Goal: Task Accomplishment & Management: Complete application form

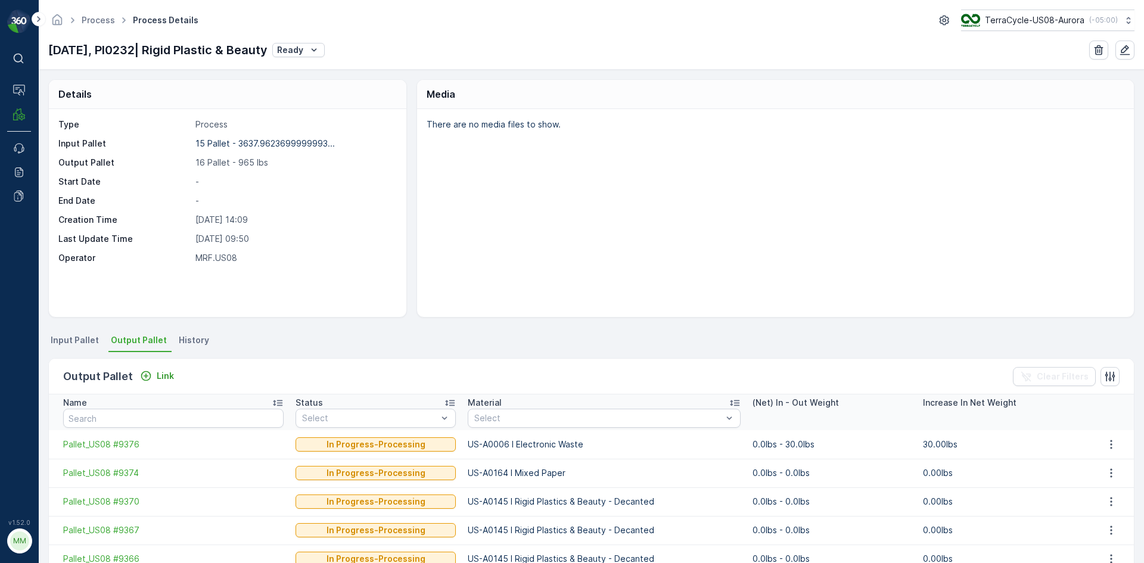
scroll to position [119, 0]
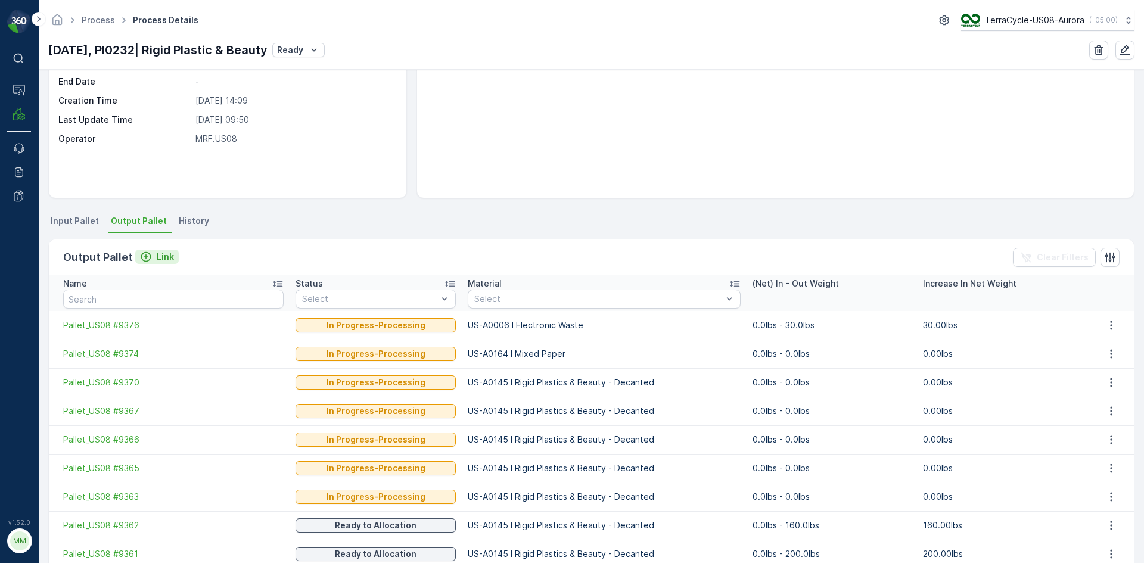
click at [158, 249] on div "Output Pallet Link" at bounding box center [121, 257] width 116 height 17
click at [158, 251] on p "Link" at bounding box center [165, 257] width 17 height 12
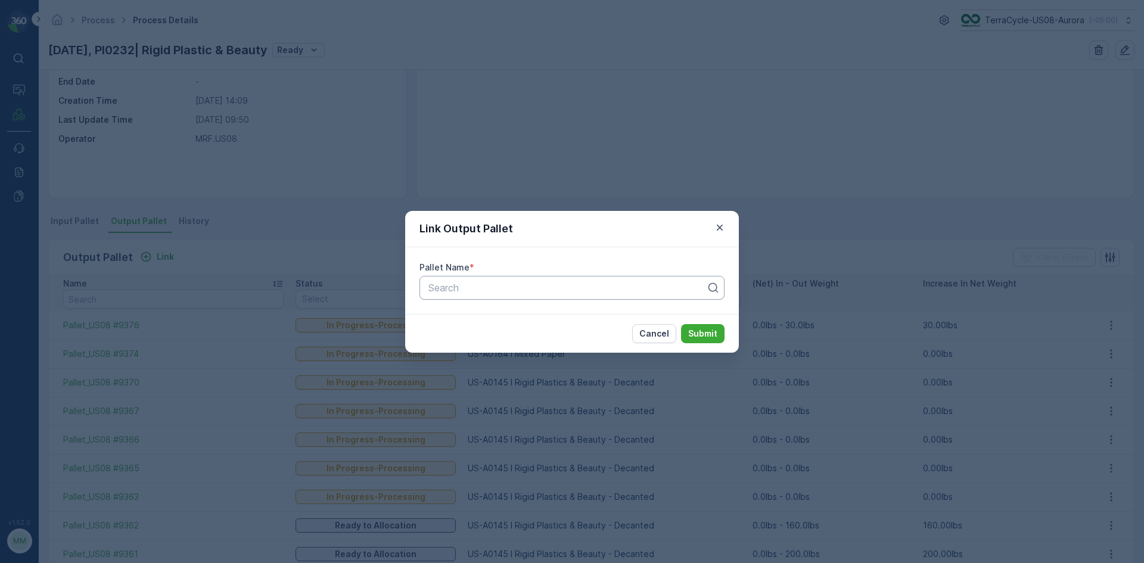
click at [517, 284] on div at bounding box center [567, 288] width 280 height 11
type input "9373"
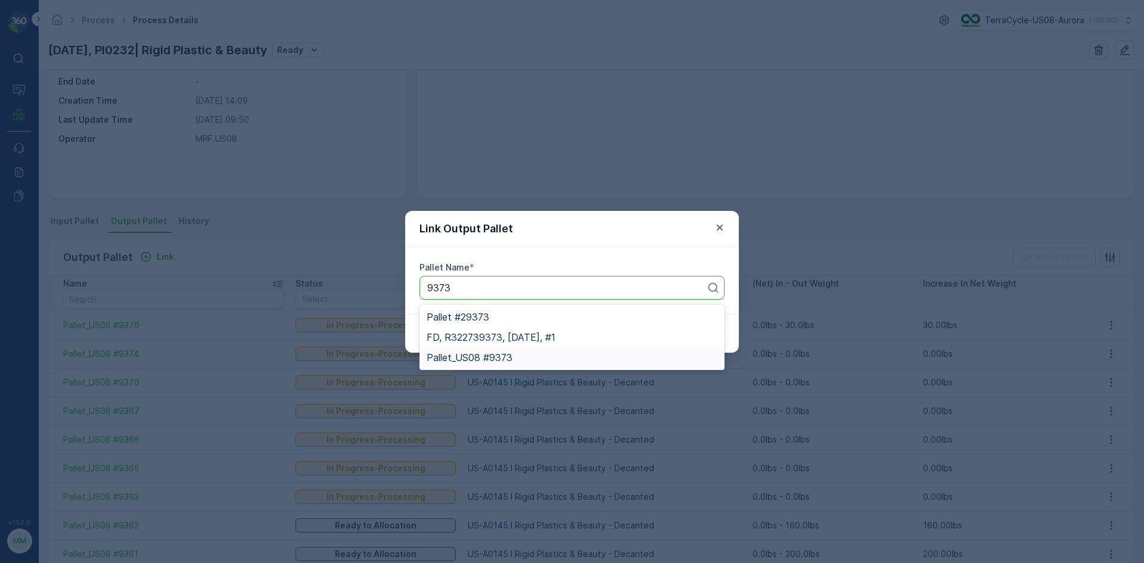
click at [514, 358] on div "Pallet_US08 #9373" at bounding box center [572, 357] width 291 height 11
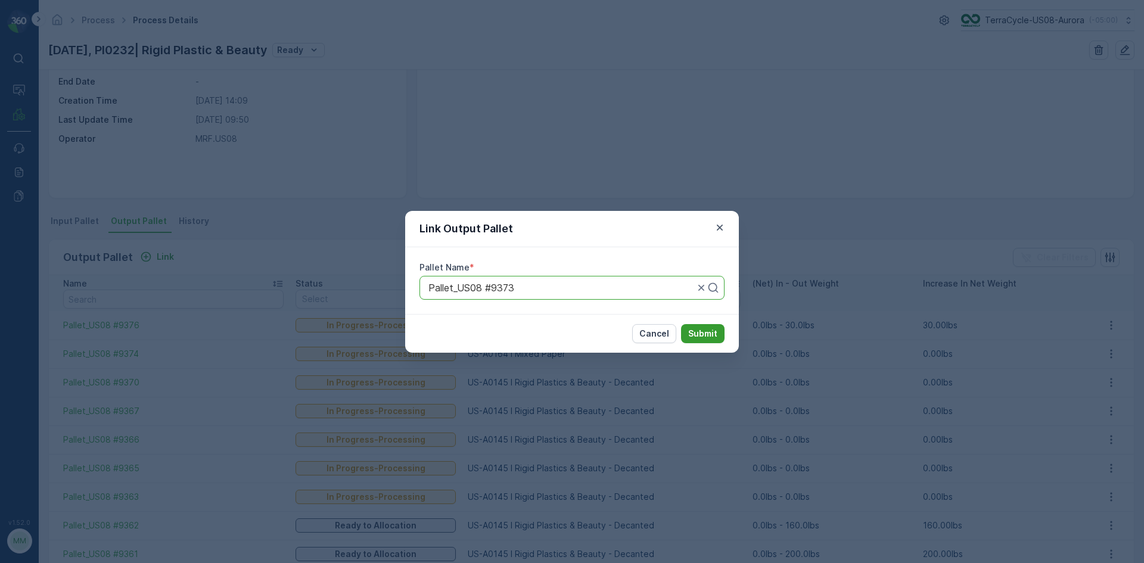
click at [718, 337] on button "Submit" at bounding box center [703, 333] width 44 height 19
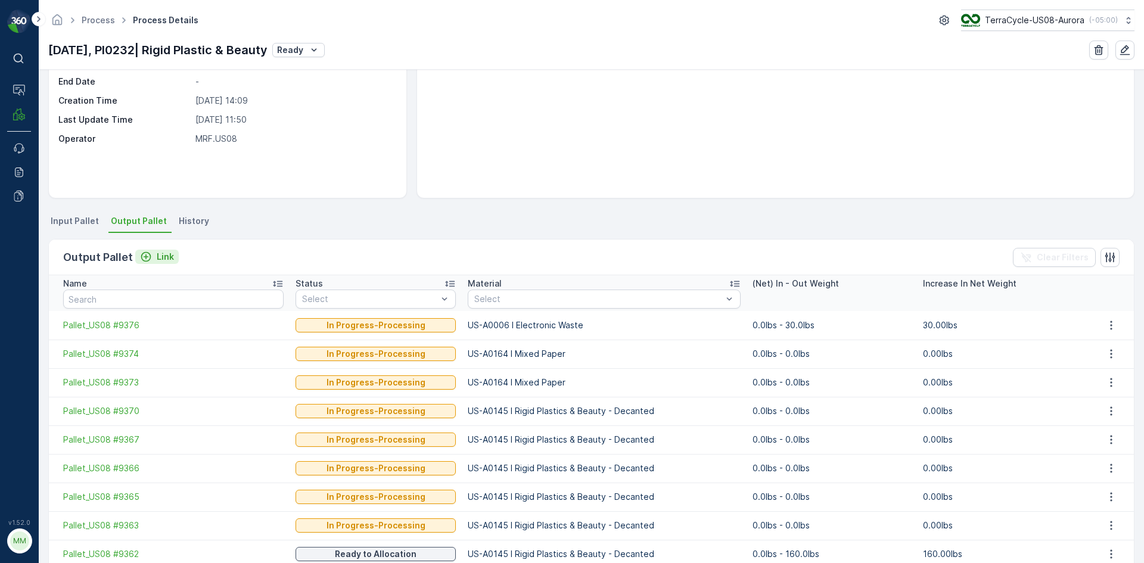
click at [141, 256] on icon "Link" at bounding box center [146, 257] width 12 height 12
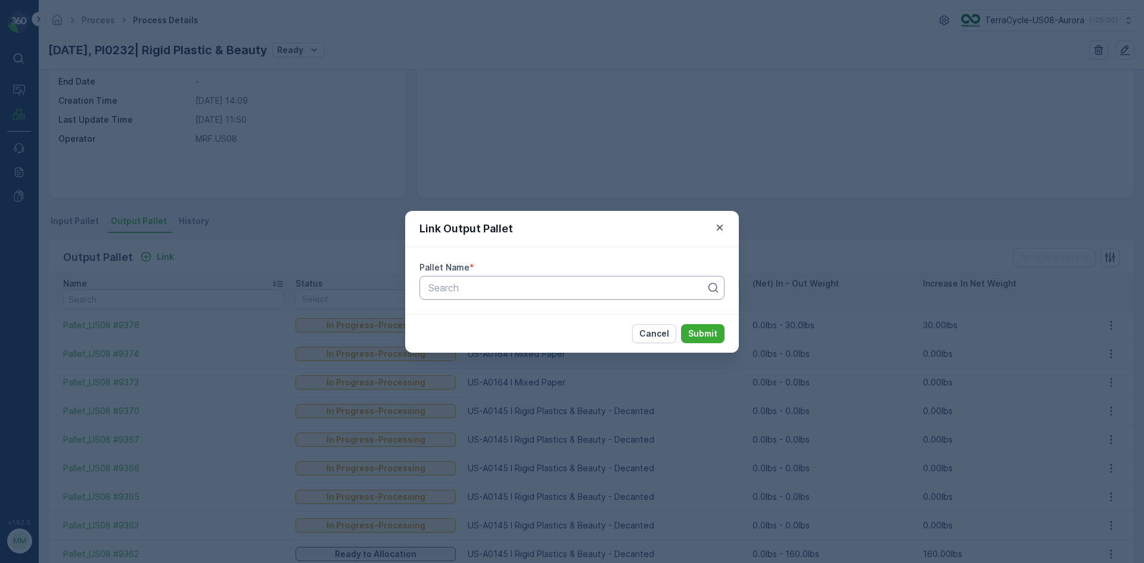
click at [494, 291] on div at bounding box center [567, 288] width 280 height 11
type input "9364"
click at [502, 339] on span "Pallet_US08 #9364" at bounding box center [470, 337] width 86 height 11
click at [714, 333] on p "Submit" at bounding box center [702, 334] width 29 height 12
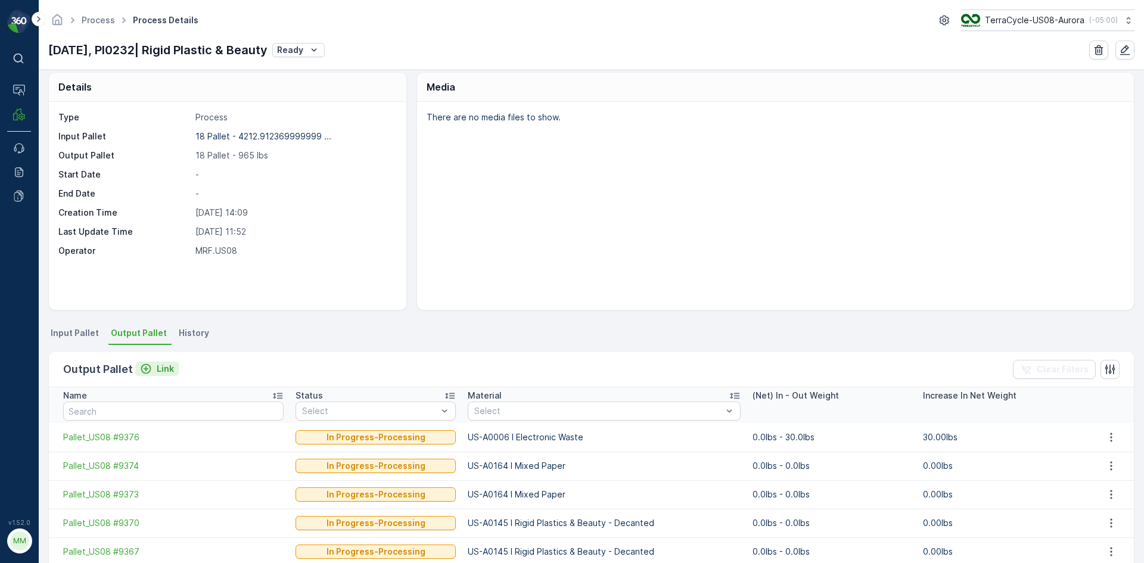
scroll to position [8, 0]
click at [148, 371] on icon "Link" at bounding box center [146, 368] width 12 height 12
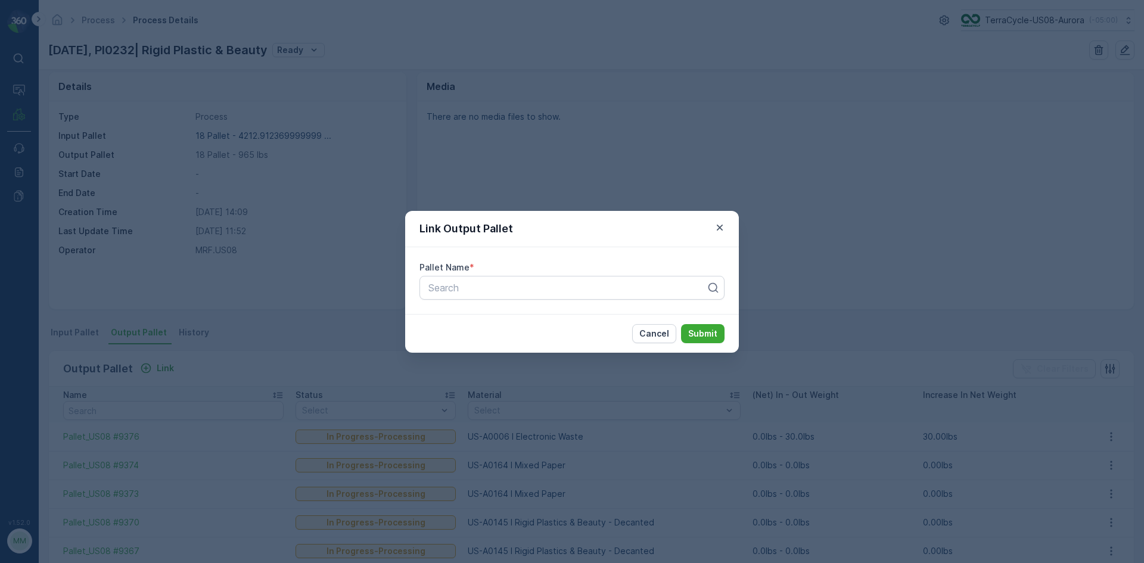
drag, startPoint x: 723, startPoint y: 231, endPoint x: 713, endPoint y: 241, distance: 13.9
click at [723, 232] on icon "button" at bounding box center [720, 228] width 12 height 12
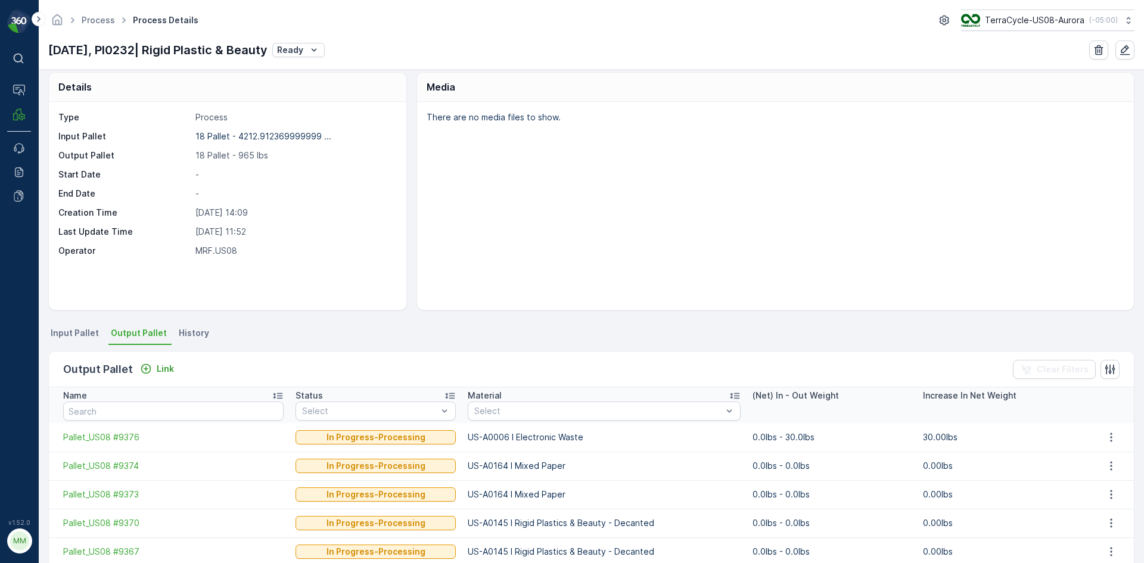
scroll to position [0, 0]
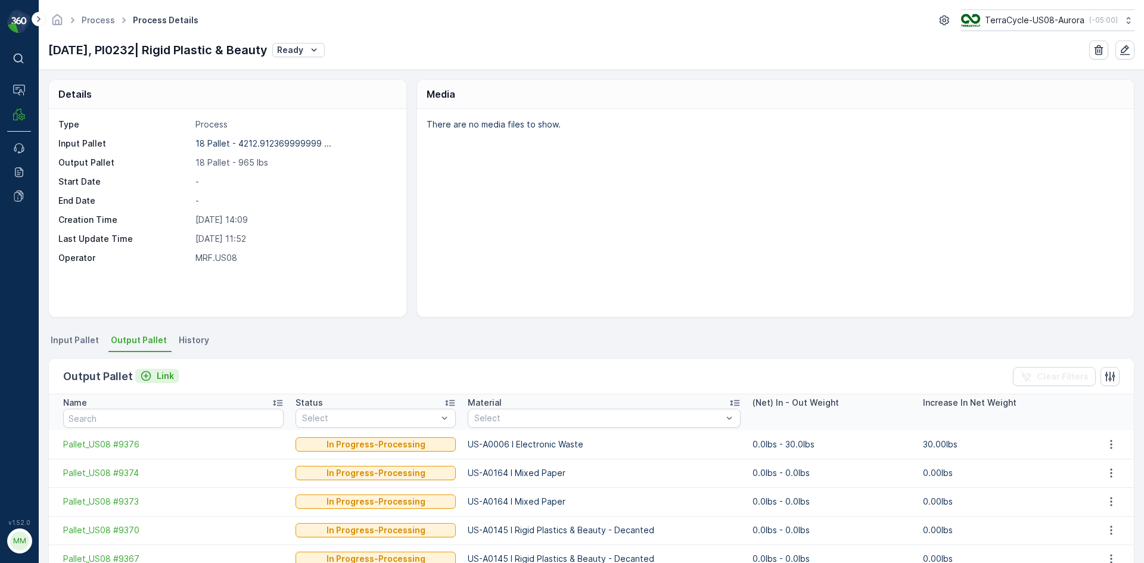
click at [170, 379] on p "Link" at bounding box center [165, 376] width 17 height 12
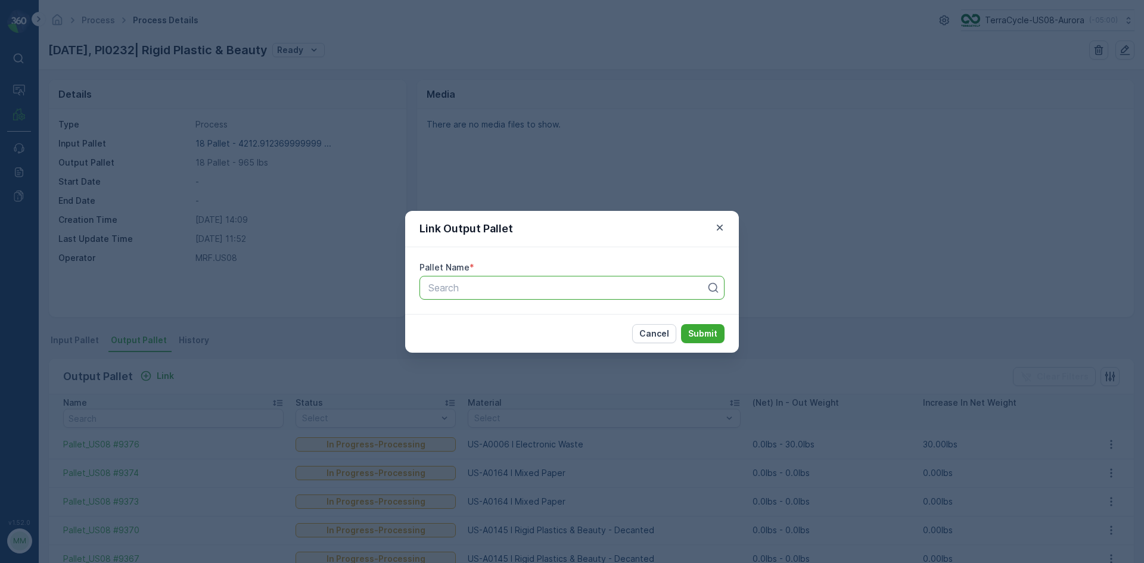
click at [491, 287] on div at bounding box center [567, 288] width 280 height 11
type input "9368"
click at [707, 338] on p "Submit" at bounding box center [702, 334] width 29 height 12
click at [703, 341] on button "Submit" at bounding box center [703, 333] width 44 height 19
click at [694, 338] on p "Submit" at bounding box center [702, 334] width 29 height 12
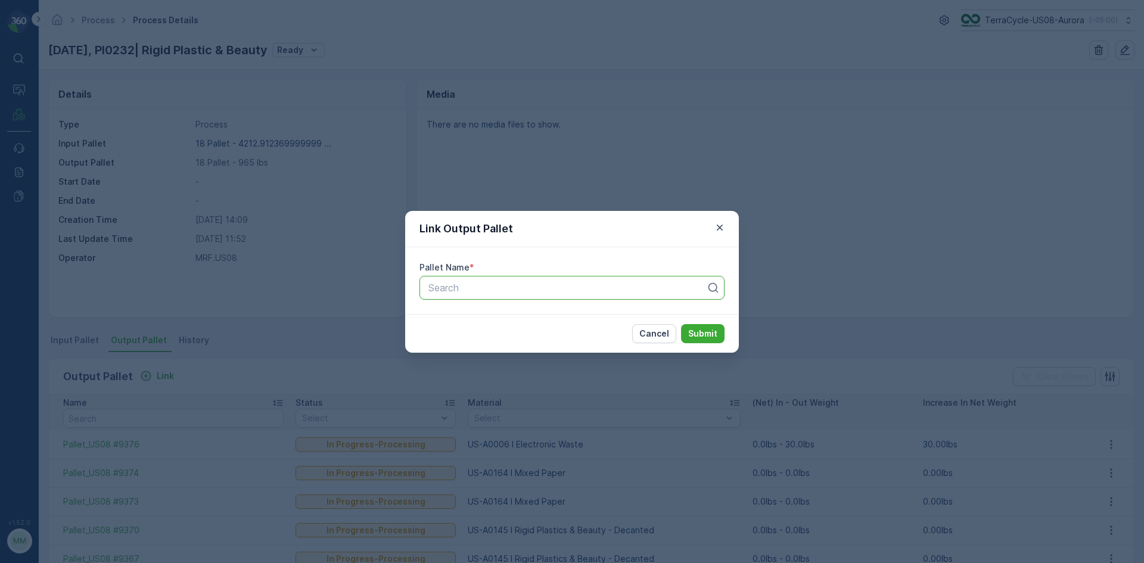
click at [445, 288] on div at bounding box center [567, 288] width 280 height 11
type input "9368"
click at [502, 316] on span "Pallet_US08 #9368" at bounding box center [470, 317] width 86 height 11
click at [701, 331] on p "Submit" at bounding box center [702, 334] width 29 height 12
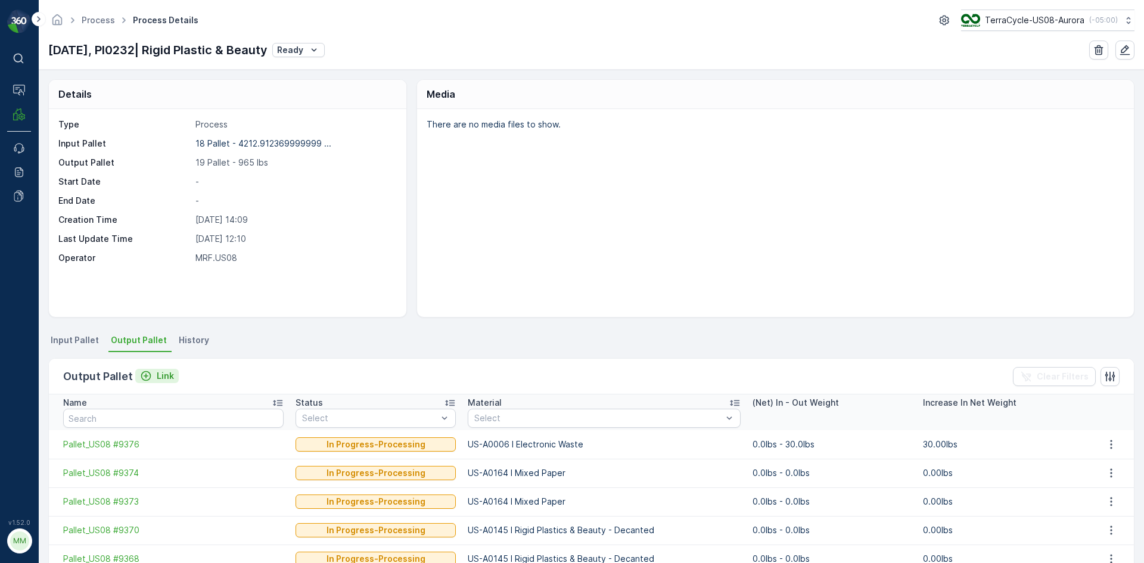
click at [147, 374] on icon "Link" at bounding box center [146, 376] width 12 height 12
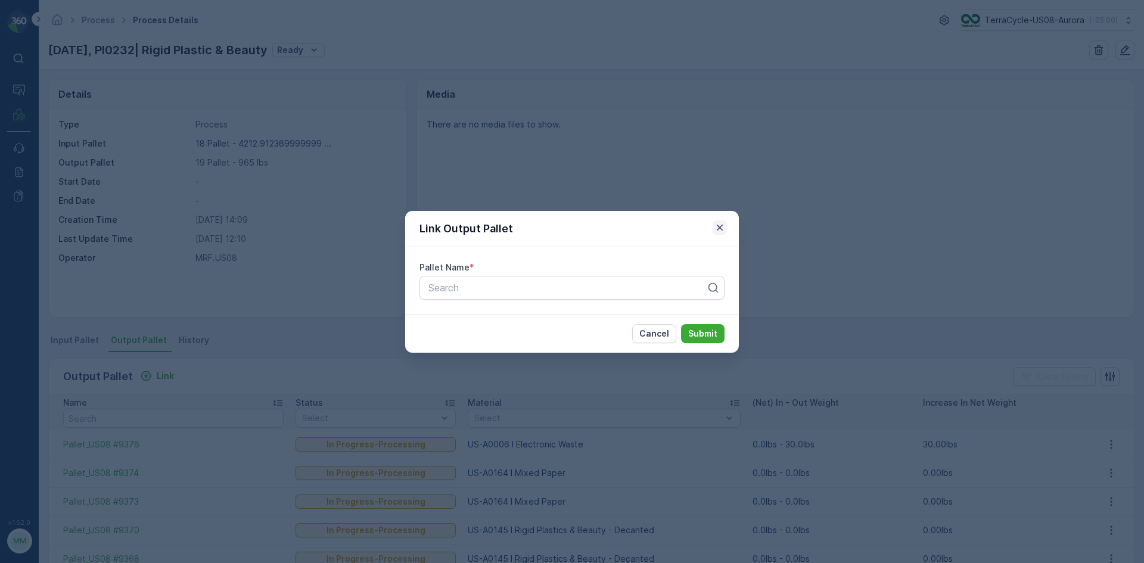
click at [718, 234] on button "button" at bounding box center [720, 228] width 14 height 14
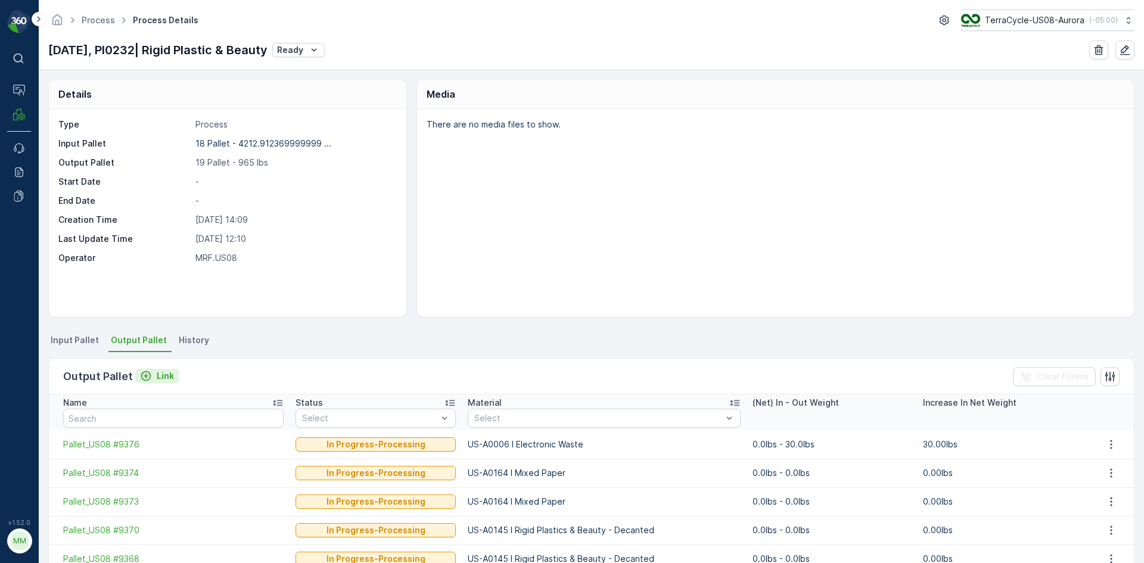
click at [142, 380] on icon "Link" at bounding box center [146, 376] width 10 height 10
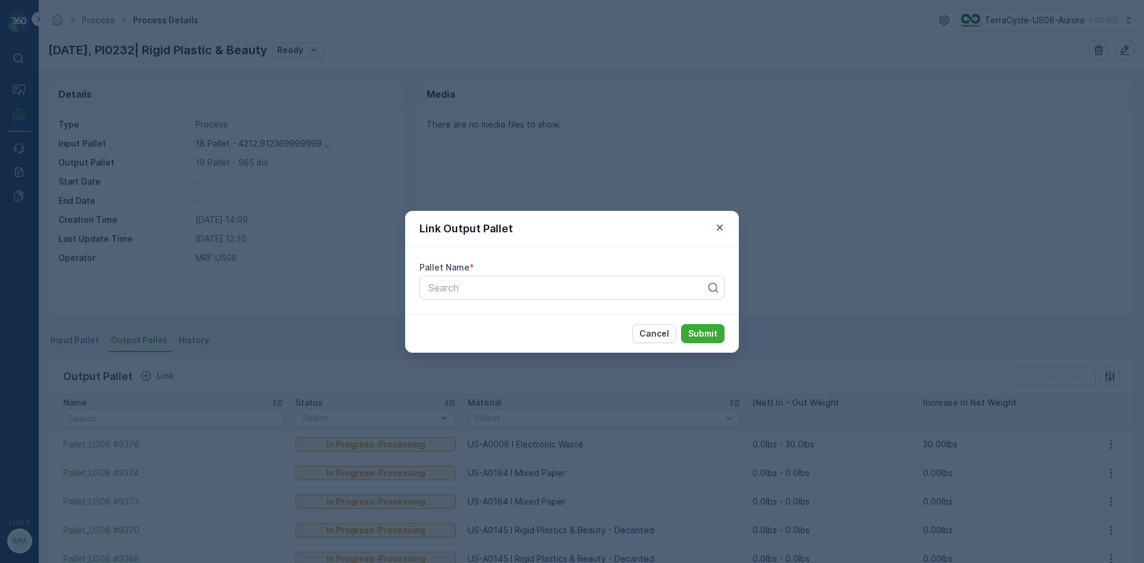
click at [175, 374] on div "Link Output Pallet Pallet Name * Search Cancel Submit" at bounding box center [572, 281] width 1144 height 563
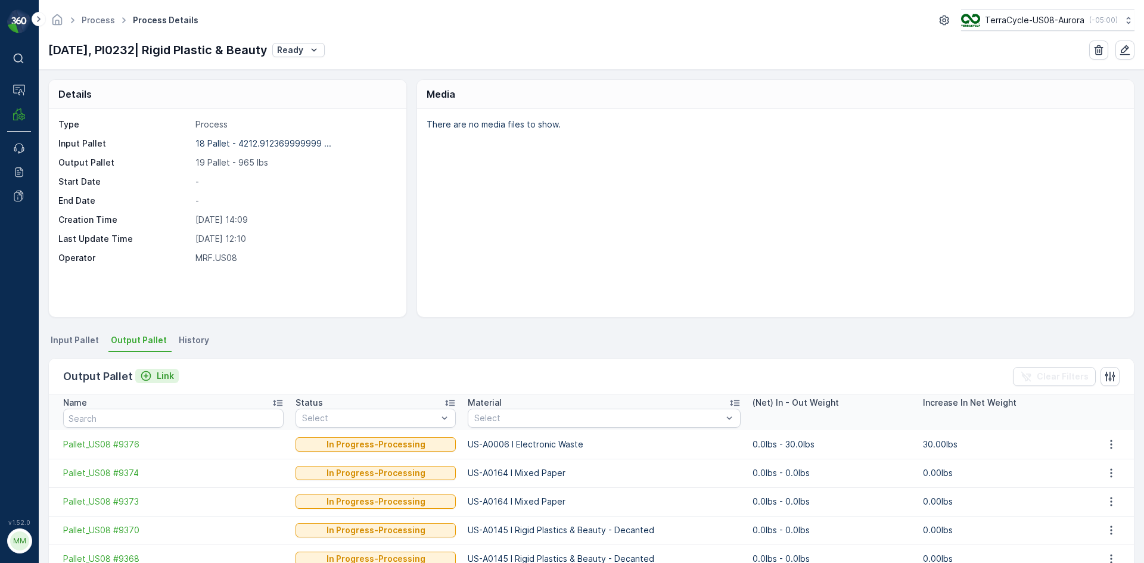
click at [145, 377] on icon "Link" at bounding box center [146, 376] width 12 height 12
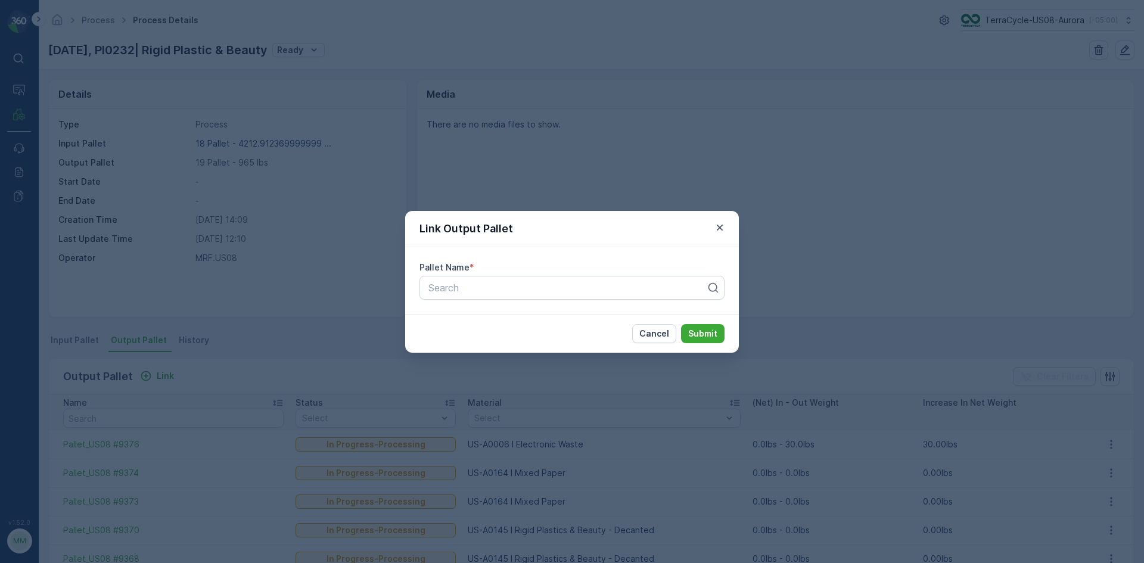
click at [733, 226] on div "Link Output Pallet" at bounding box center [572, 229] width 334 height 36
click at [721, 228] on icon "button" at bounding box center [720, 228] width 12 height 12
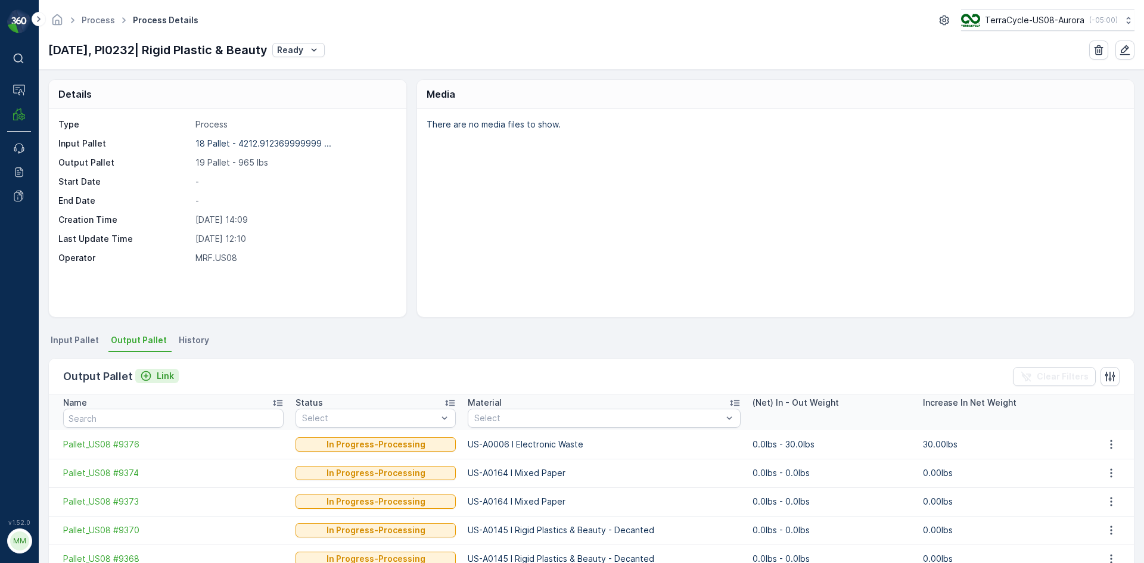
click at [144, 375] on icon "Link" at bounding box center [146, 376] width 12 height 12
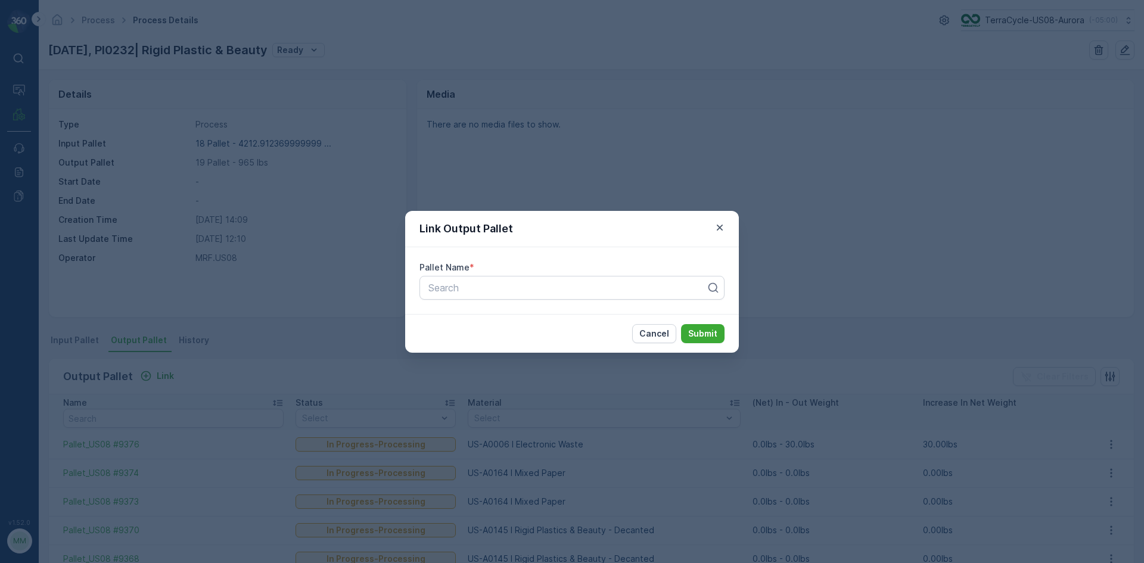
drag, startPoint x: 148, startPoint y: 381, endPoint x: 150, endPoint y: 365, distance: 16.2
click at [147, 370] on div "Link Output Pallet Pallet Name * Search Cancel Submit" at bounding box center [572, 281] width 1144 height 563
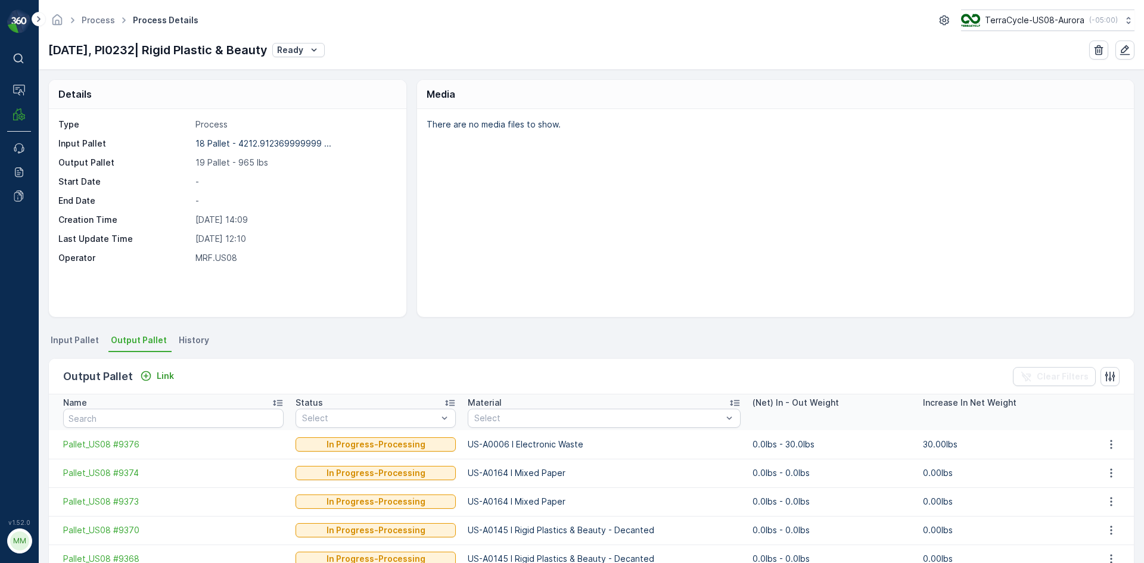
drag, startPoint x: 144, startPoint y: 377, endPoint x: 132, endPoint y: 358, distance: 22.5
click at [137, 365] on div "Output Pallet Link Clear Filters" at bounding box center [591, 377] width 1085 height 36
click at [145, 378] on icon "Link" at bounding box center [146, 376] width 12 height 12
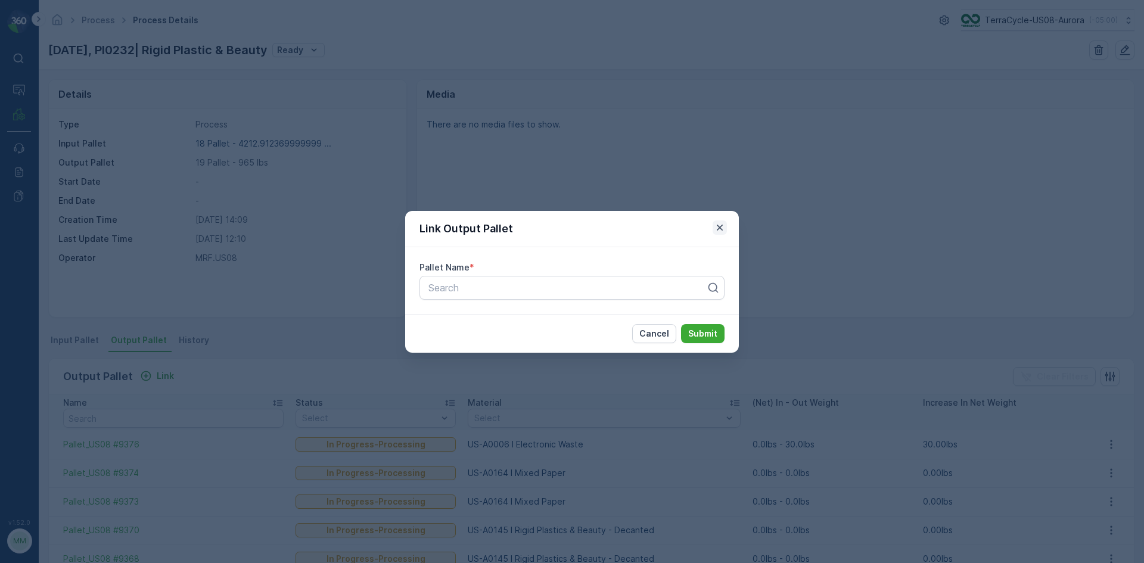
click at [721, 228] on icon "button" at bounding box center [720, 227] width 6 height 6
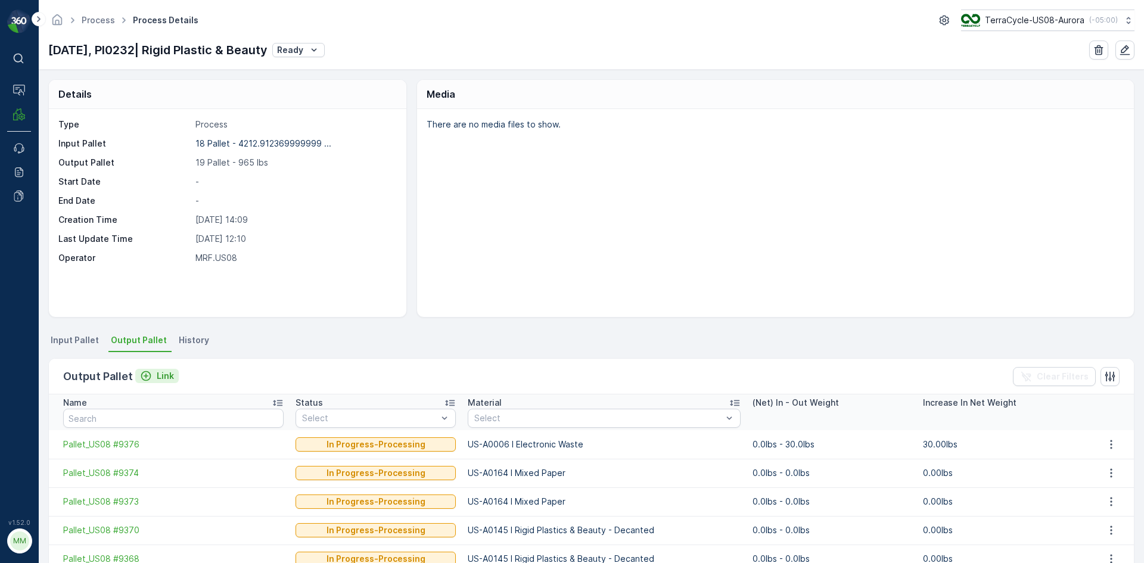
click at [157, 372] on p "Link" at bounding box center [165, 376] width 17 height 12
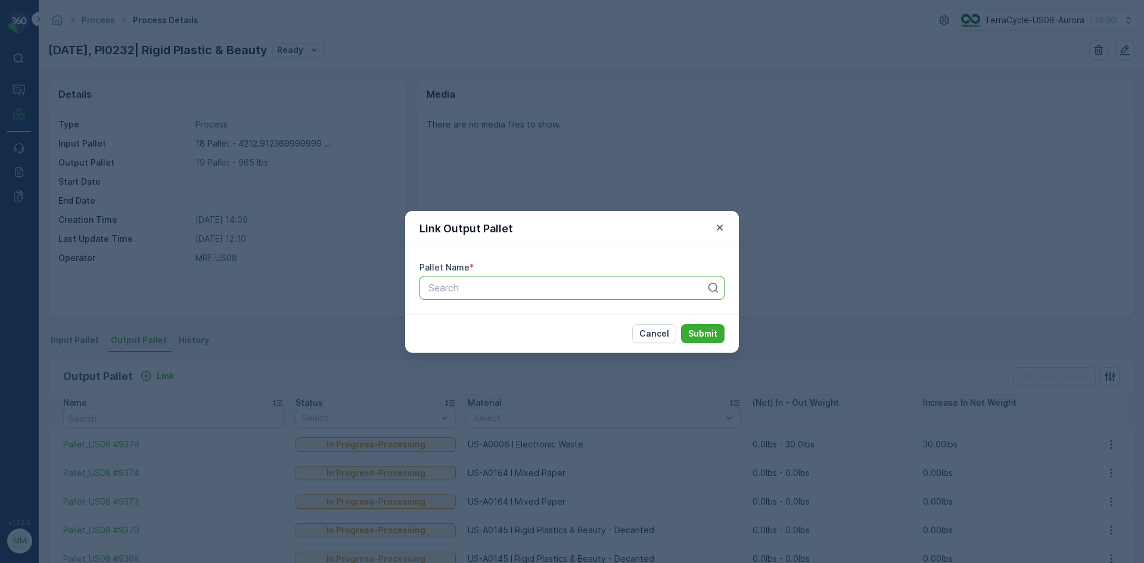
click at [565, 288] on div at bounding box center [567, 288] width 280 height 11
type input "9424"
click at [541, 322] on div "Pallet_US08 #9424" at bounding box center [572, 317] width 291 height 11
click at [699, 331] on p "Submit" at bounding box center [702, 334] width 29 height 12
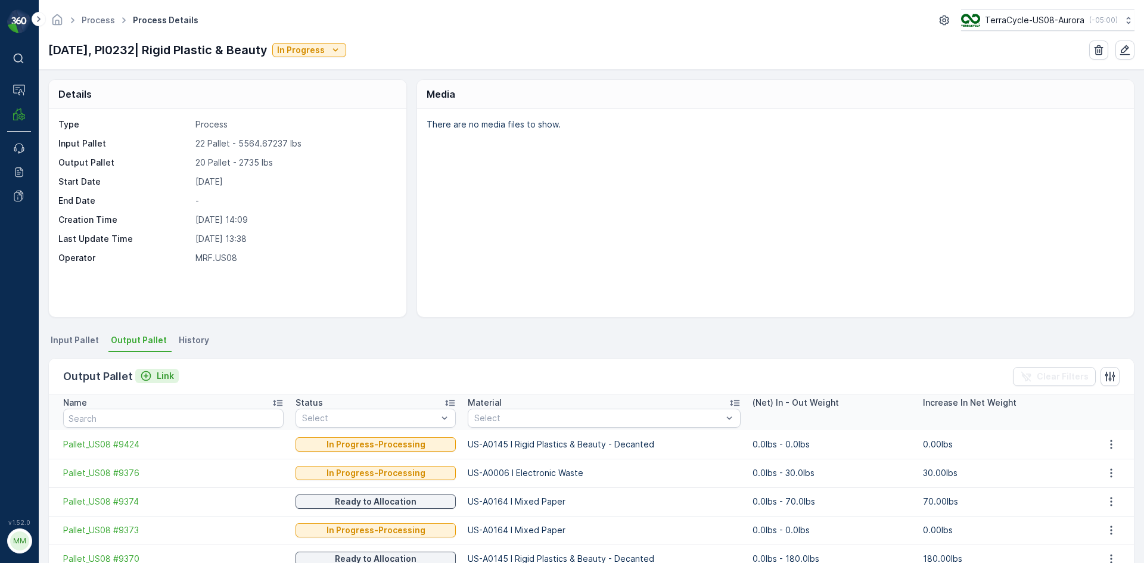
click at [150, 376] on div "Link" at bounding box center [157, 376] width 34 height 12
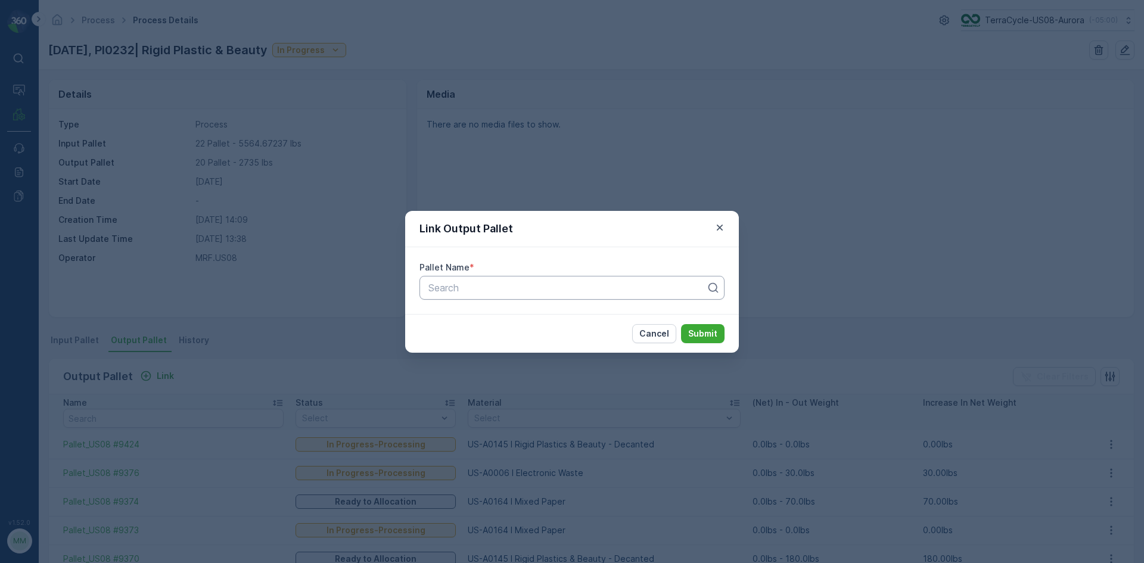
click at [560, 288] on div at bounding box center [567, 288] width 280 height 11
type input "9423"
click at [511, 321] on span "Pallet_US08 #9423" at bounding box center [470, 317] width 86 height 11
click at [710, 332] on p "Submit" at bounding box center [702, 334] width 29 height 12
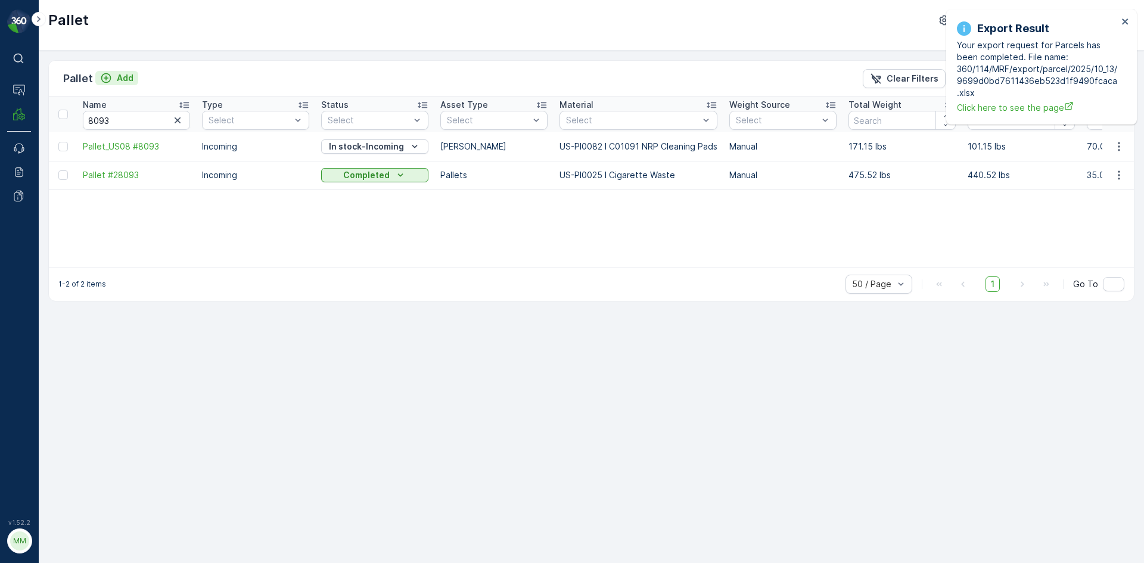
click at [119, 75] on p "Add" at bounding box center [125, 78] width 17 height 12
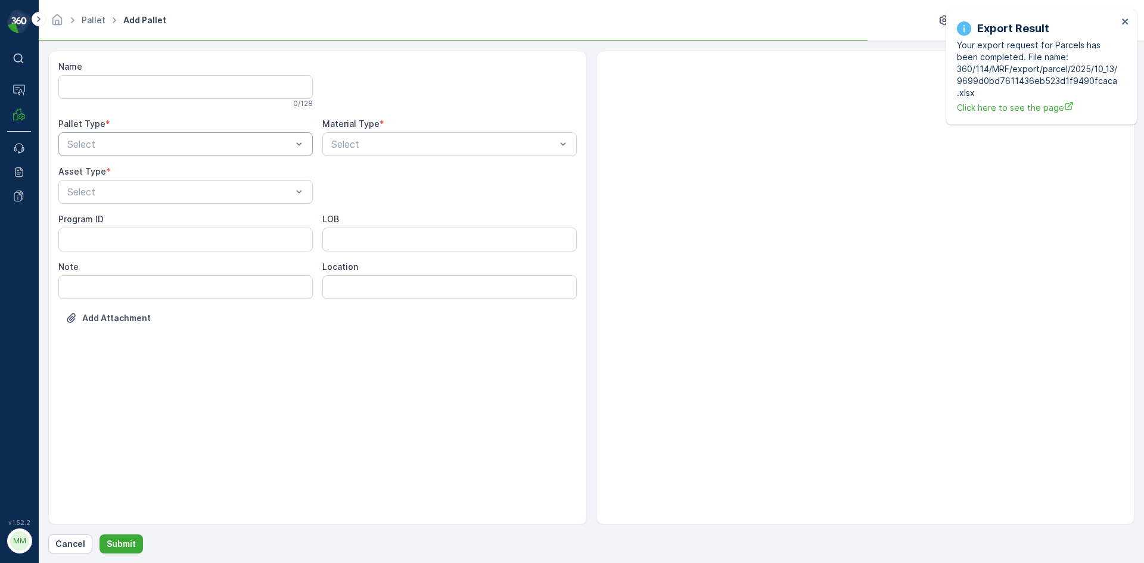
click at [147, 135] on div "Select" at bounding box center [185, 144] width 255 height 24
click at [147, 194] on div "Outgoing" at bounding box center [186, 193] width 240 height 11
drag, startPoint x: 156, startPoint y: 217, endPoint x: 399, endPoint y: 224, distance: 242.7
click at [157, 217] on div "[PERSON_NAME]" at bounding box center [186, 221] width 240 height 11
type input "0155"
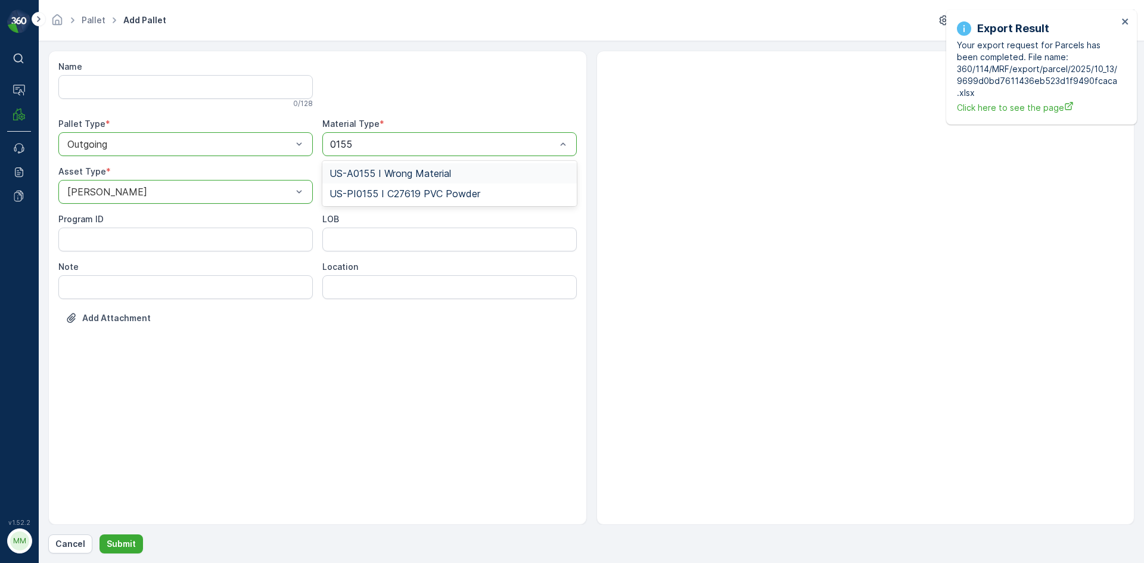
click at [382, 168] on span "US-A0155 I Wrong Material" at bounding box center [391, 173] width 122 height 11
click at [130, 542] on p "Submit" at bounding box center [121, 544] width 29 height 12
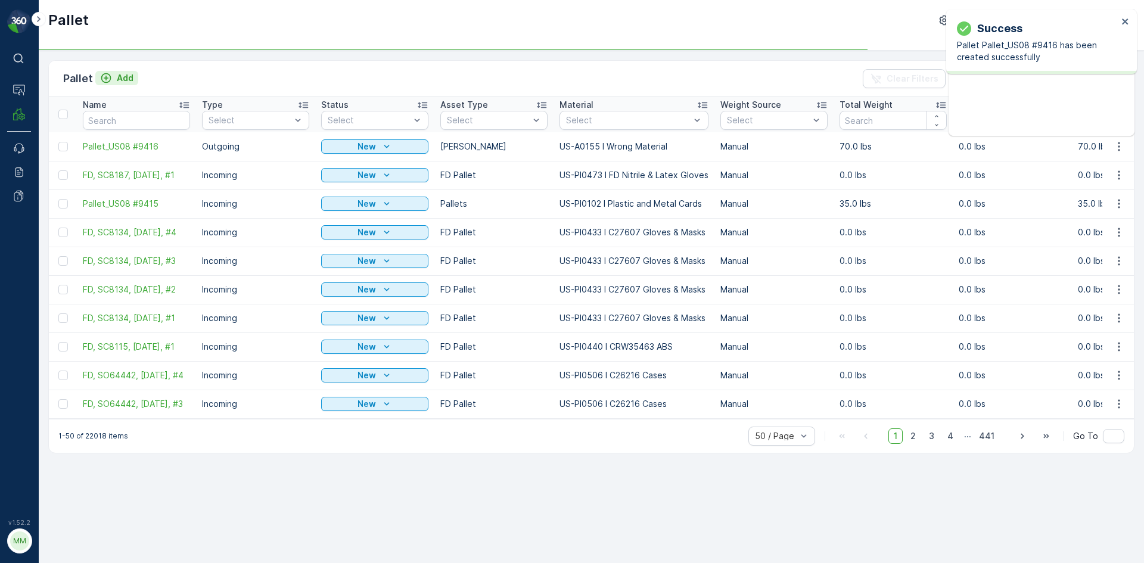
click at [119, 83] on p "Add" at bounding box center [125, 78] width 17 height 12
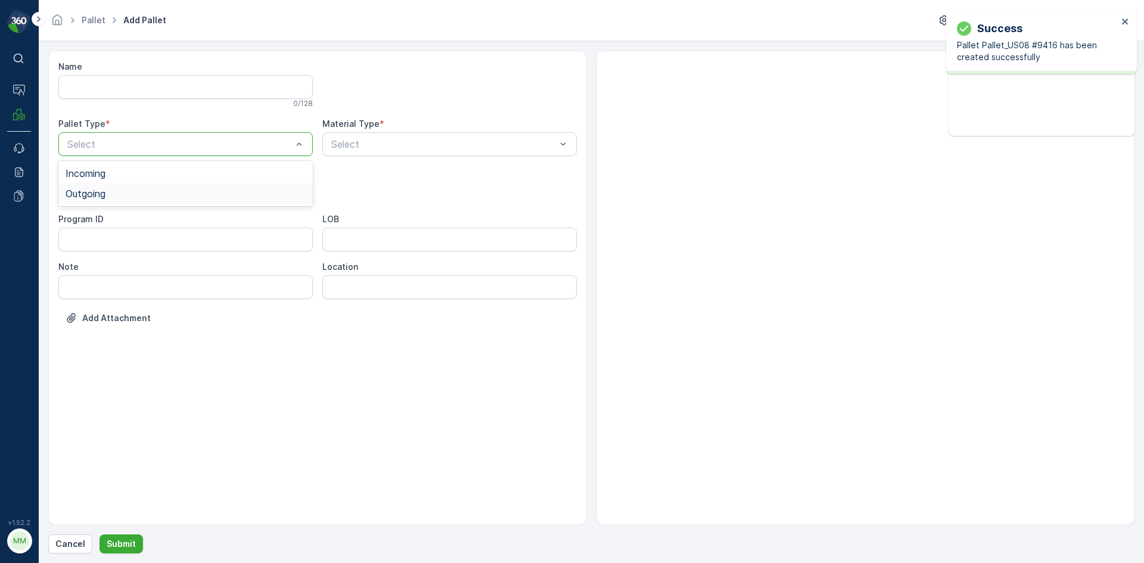
click at [117, 188] on div "Outgoing" at bounding box center [185, 194] width 255 height 20
drag, startPoint x: 115, startPoint y: 216, endPoint x: 181, endPoint y: 210, distance: 65.9
click at [115, 215] on div "[PERSON_NAME]" at bounding box center [185, 221] width 255 height 20
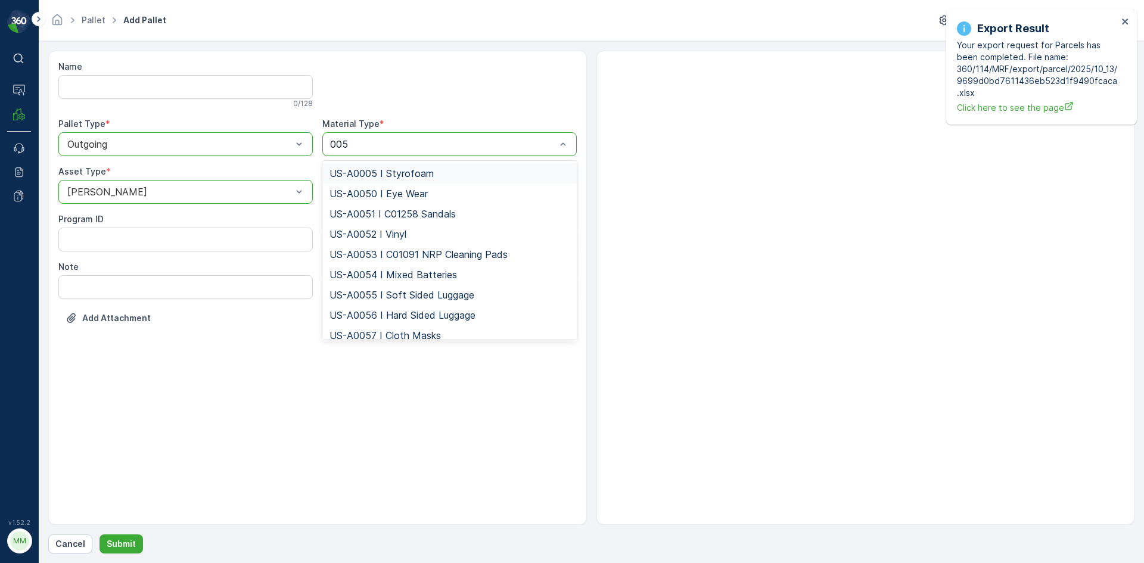
type input "0053"
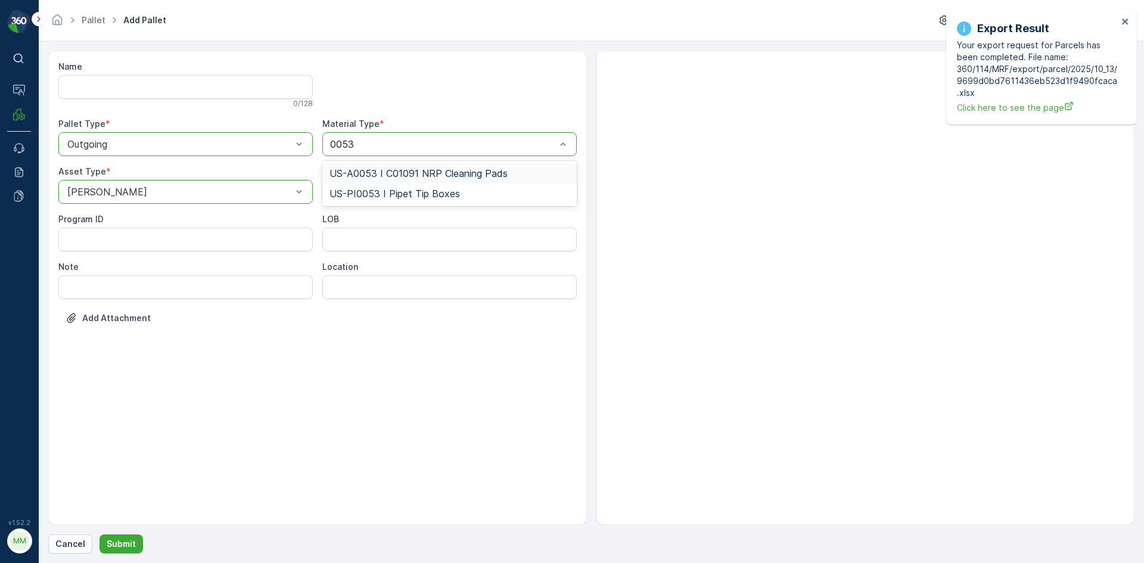
click at [420, 169] on span "US-A0053 I C01091 NRP Cleaning Pads" at bounding box center [419, 173] width 178 height 11
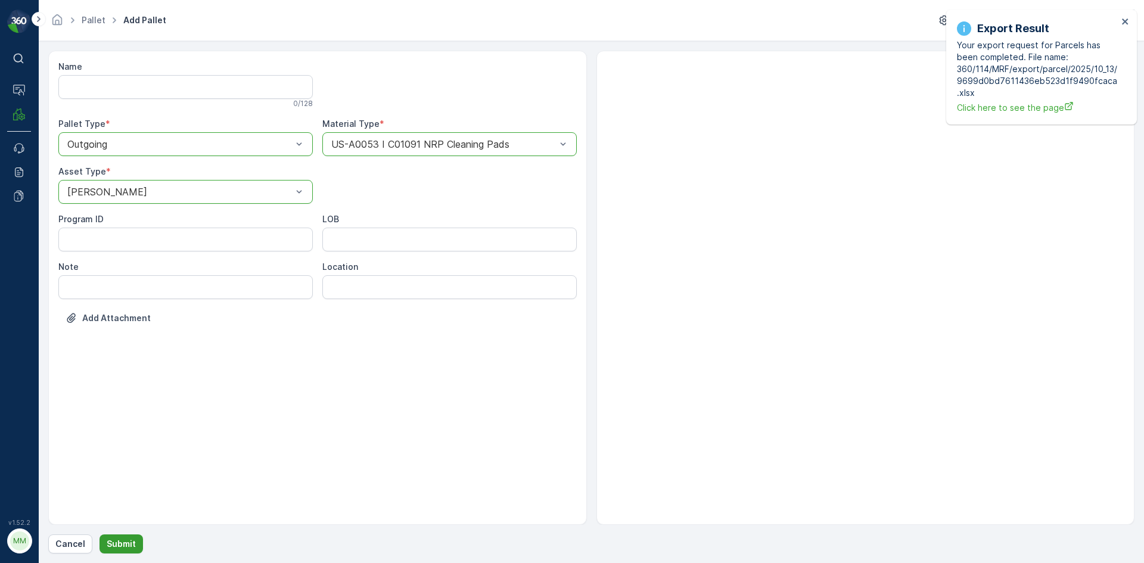
click at [123, 547] on p "Submit" at bounding box center [121, 544] width 29 height 12
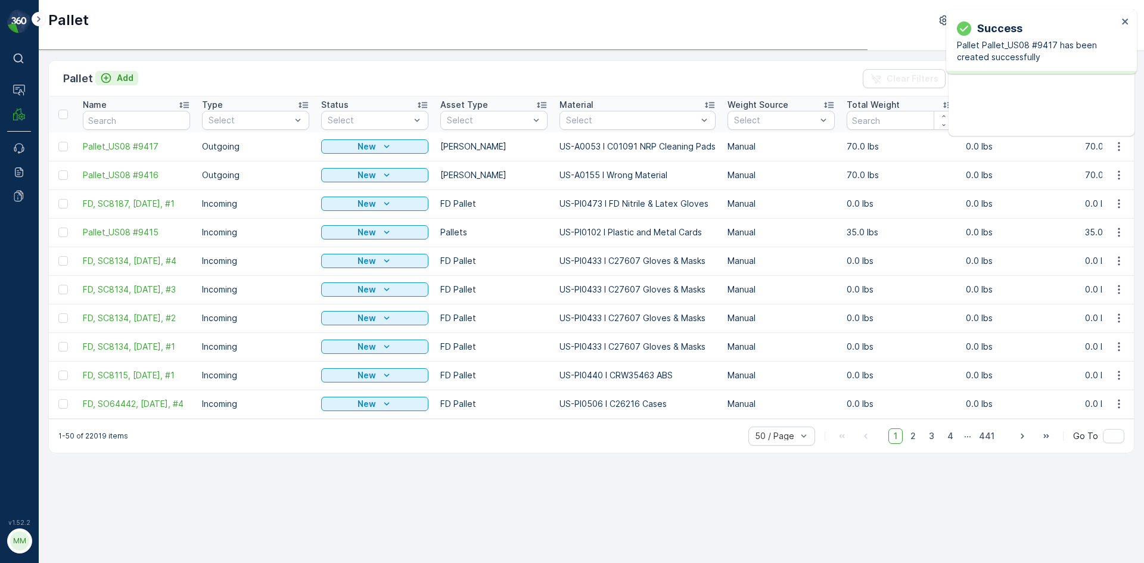
click at [130, 75] on p "Add" at bounding box center [125, 78] width 17 height 12
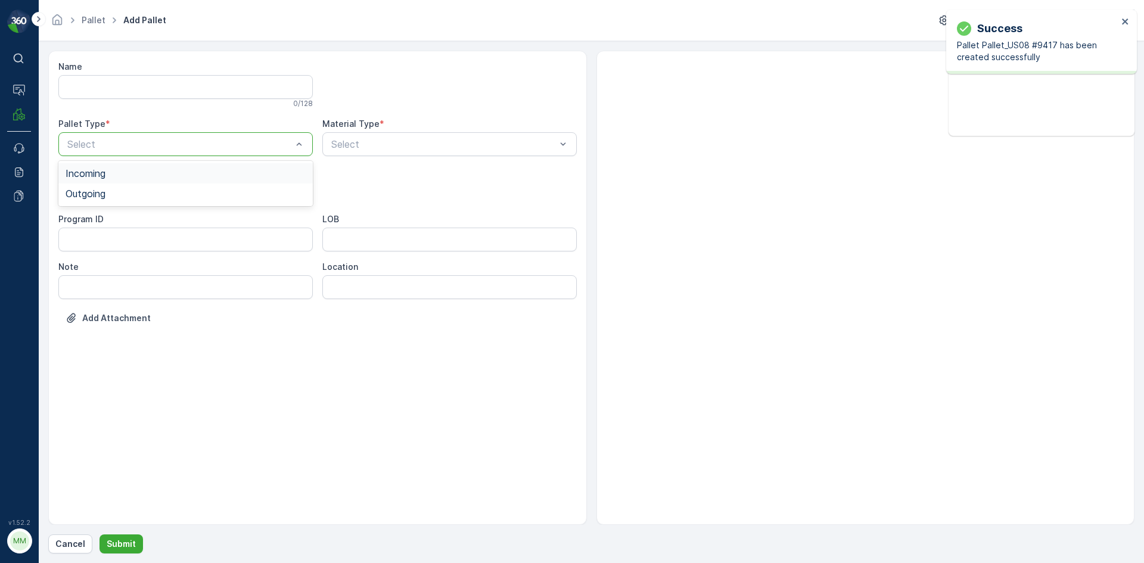
click at [372, 64] on div at bounding box center [449, 85] width 255 height 48
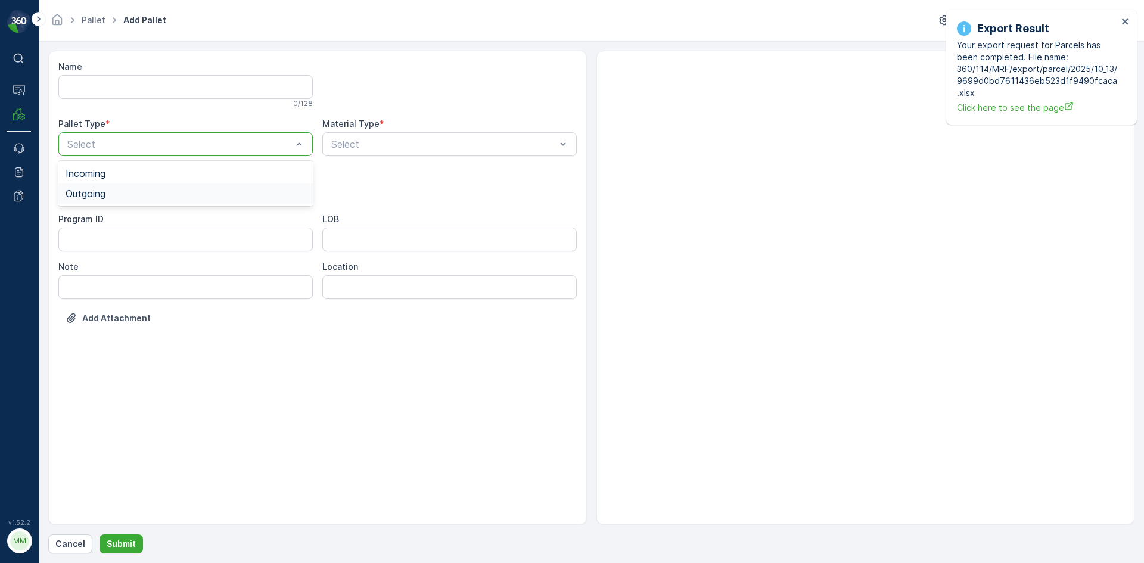
click at [147, 198] on div "Outgoing" at bounding box center [186, 193] width 240 height 11
click at [213, 216] on div "[PERSON_NAME]" at bounding box center [186, 221] width 240 height 11
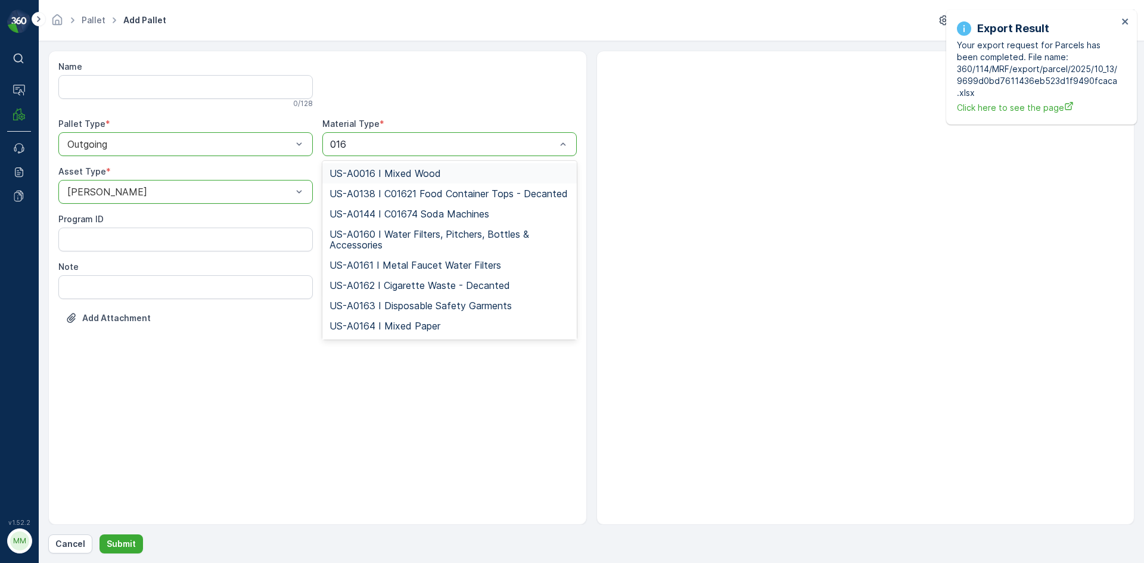
type input "0164"
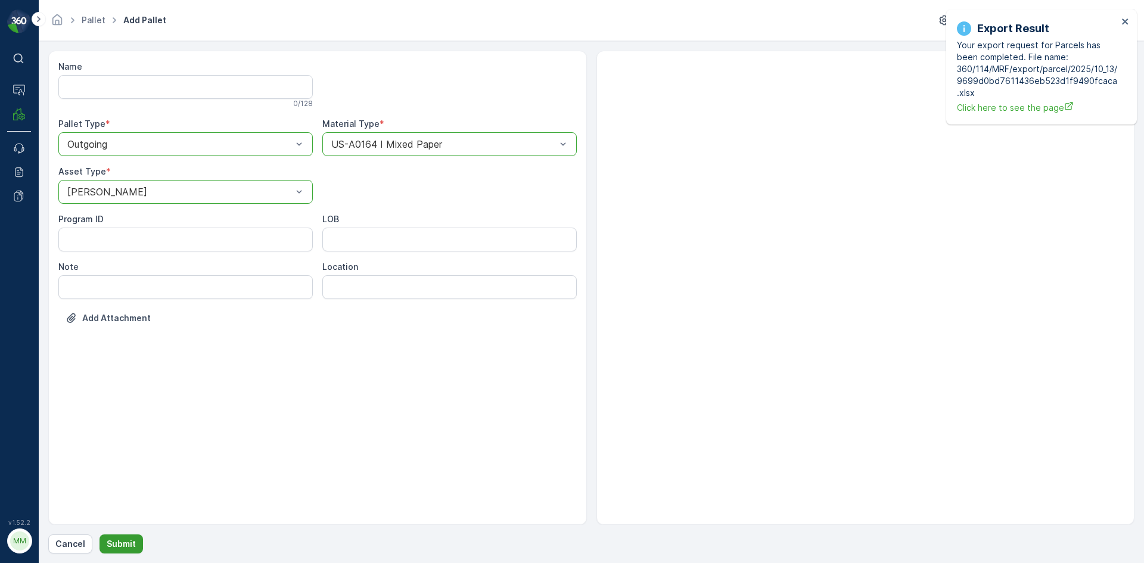
click at [129, 541] on p "Submit" at bounding box center [121, 544] width 29 height 12
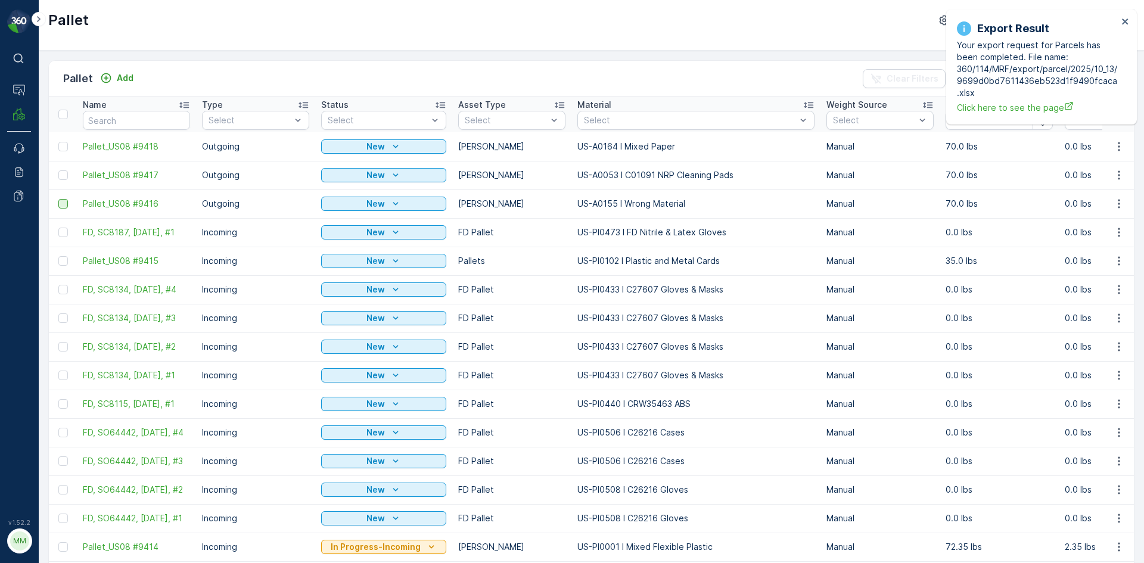
click at [64, 205] on div at bounding box center [63, 204] width 10 height 10
click at [58, 199] on input "checkbox" at bounding box center [58, 199] width 0 height 0
click at [65, 173] on div at bounding box center [63, 175] width 10 height 10
click at [58, 170] on input "checkbox" at bounding box center [58, 170] width 0 height 0
click at [67, 145] on div at bounding box center [63, 147] width 10 height 10
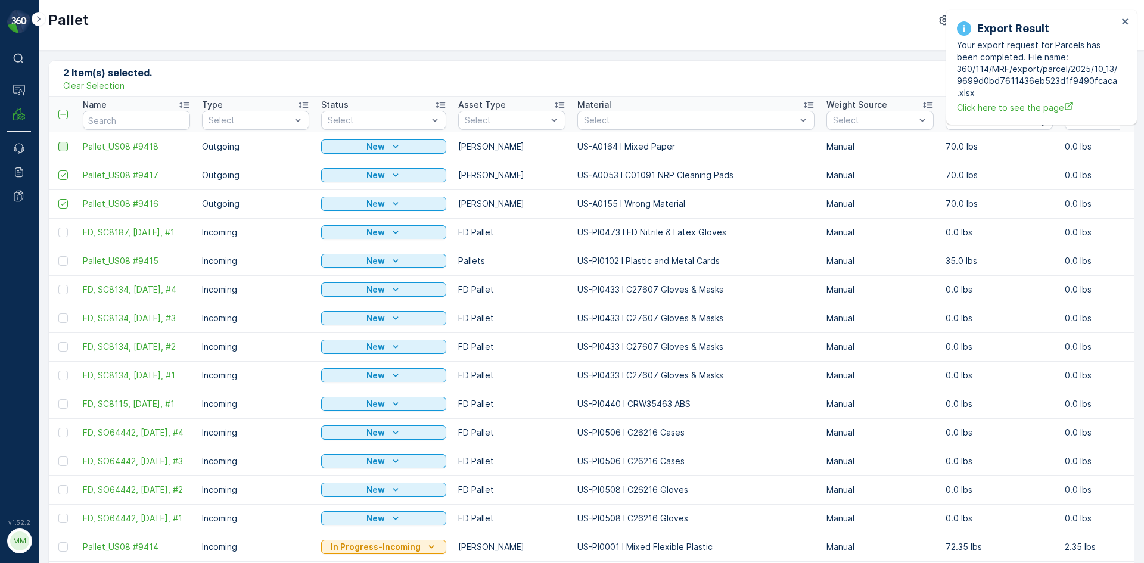
click at [58, 142] on input "checkbox" at bounding box center [58, 142] width 0 height 0
click at [1124, 20] on icon "close" at bounding box center [1125, 21] width 6 height 6
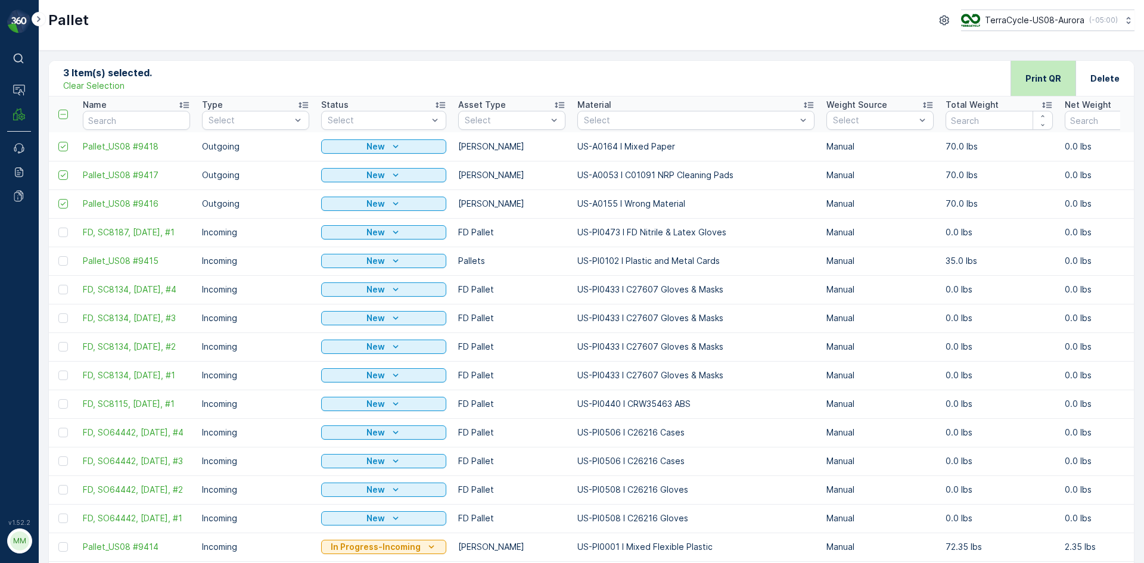
click at [1053, 70] on div "Print QR" at bounding box center [1044, 78] width 36 height 35
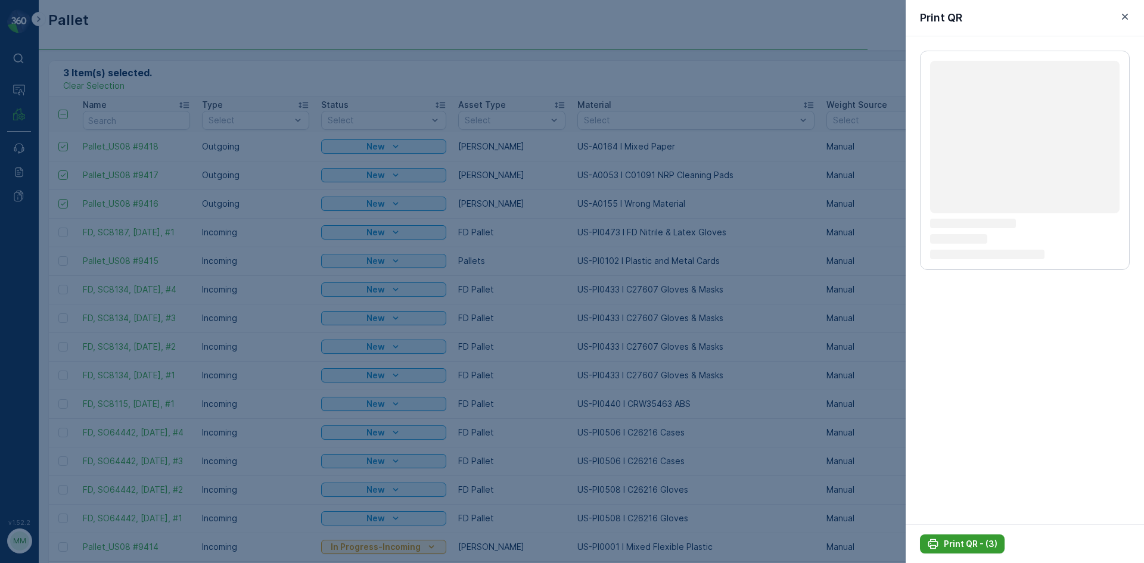
click at [989, 538] on button "Print QR - (3)" at bounding box center [962, 544] width 85 height 19
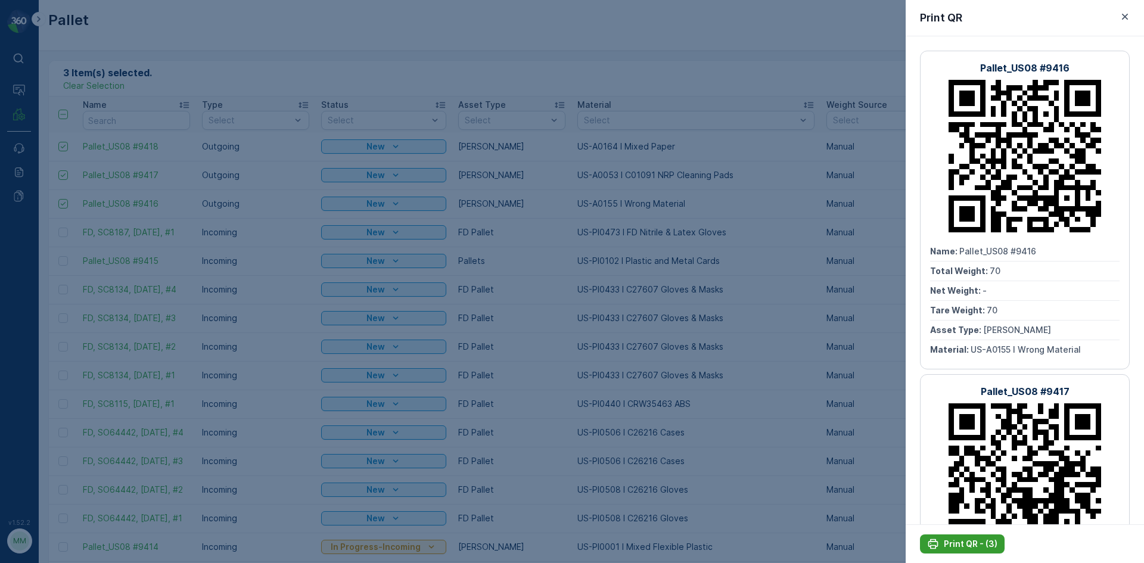
click at [991, 544] on p "Print QR - (3)" at bounding box center [971, 544] width 54 height 12
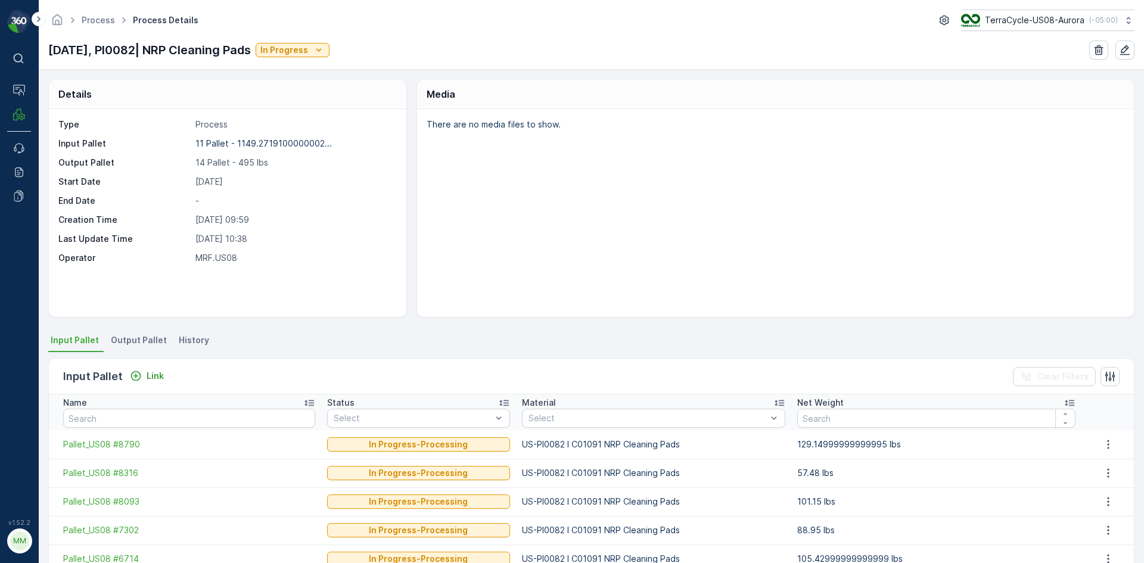
click at [126, 349] on li "Output Pallet" at bounding box center [139, 342] width 63 height 20
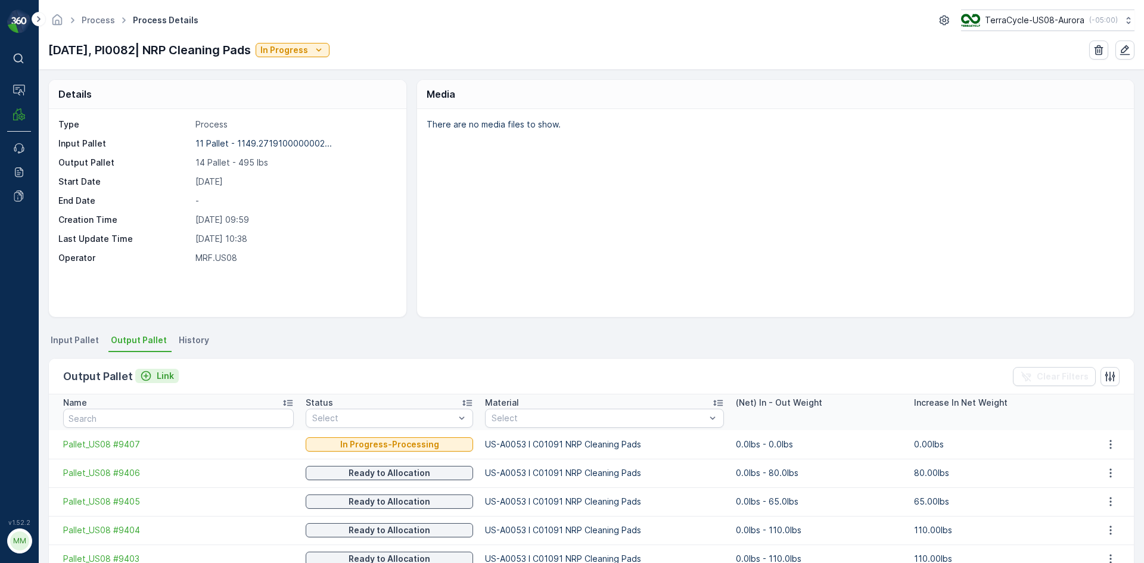
click at [157, 374] on p "Link" at bounding box center [165, 376] width 17 height 12
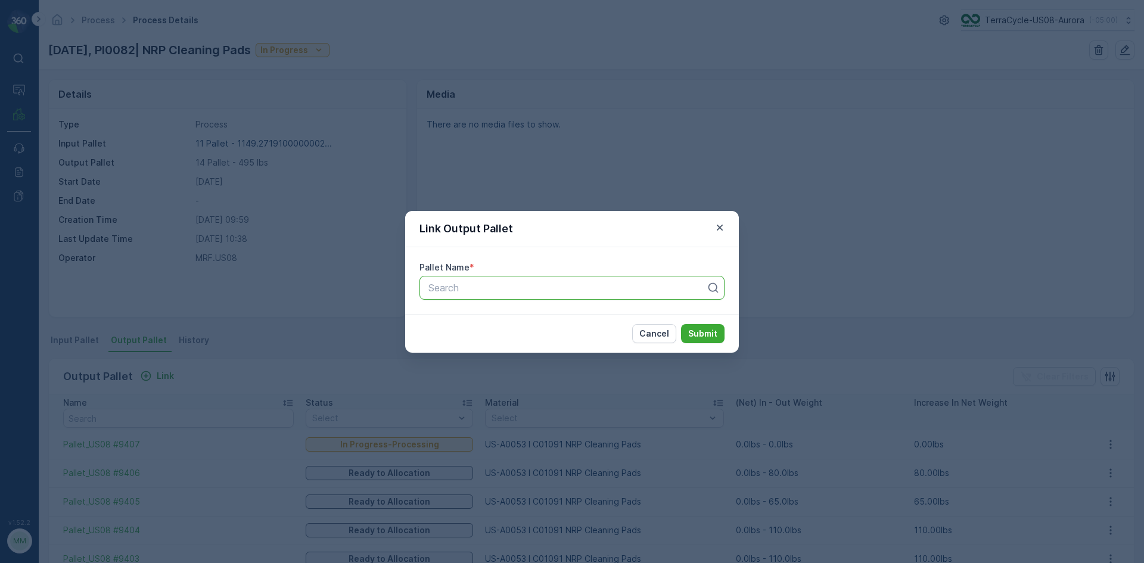
click at [570, 290] on div at bounding box center [567, 288] width 280 height 11
type input "9417"
click at [586, 321] on div "Pallet_US08 #9417" at bounding box center [572, 317] width 291 height 11
click at [695, 332] on p "Submit" at bounding box center [702, 334] width 29 height 12
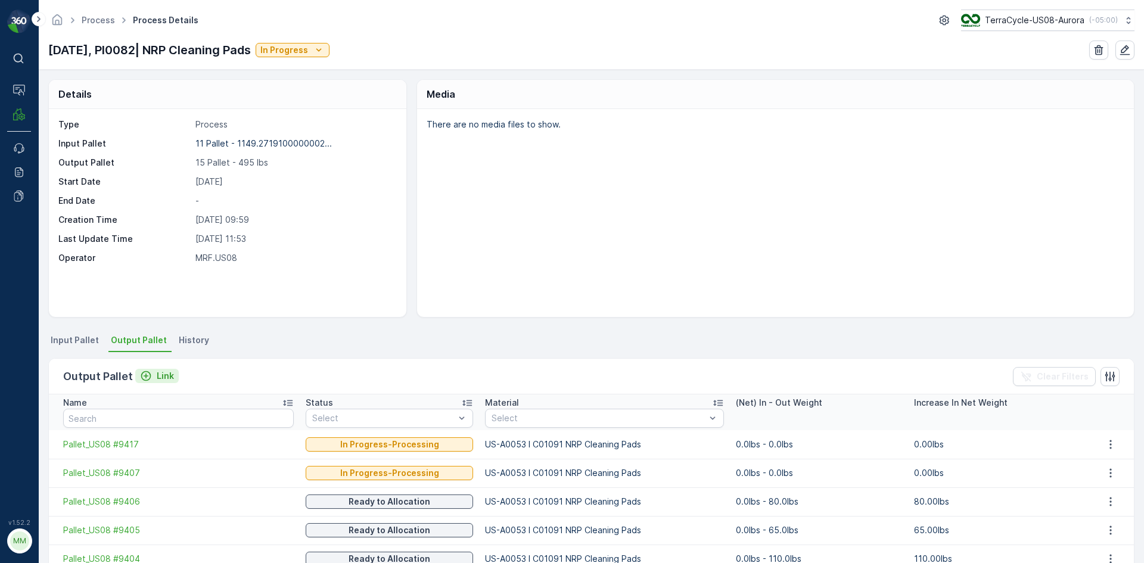
click at [159, 379] on p "Link" at bounding box center [165, 376] width 17 height 12
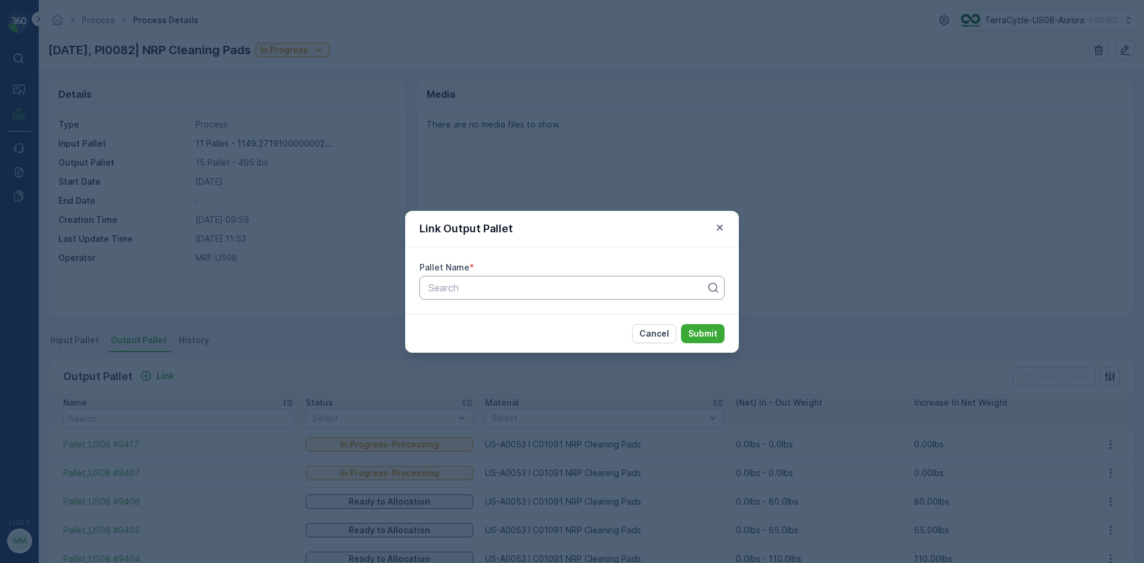
click at [550, 293] on div at bounding box center [567, 288] width 280 height 11
type input "9416"
click at [559, 320] on div "Pallet_US08 #9416" at bounding box center [572, 317] width 291 height 11
click at [681, 324] on button "Submit" at bounding box center [703, 333] width 44 height 19
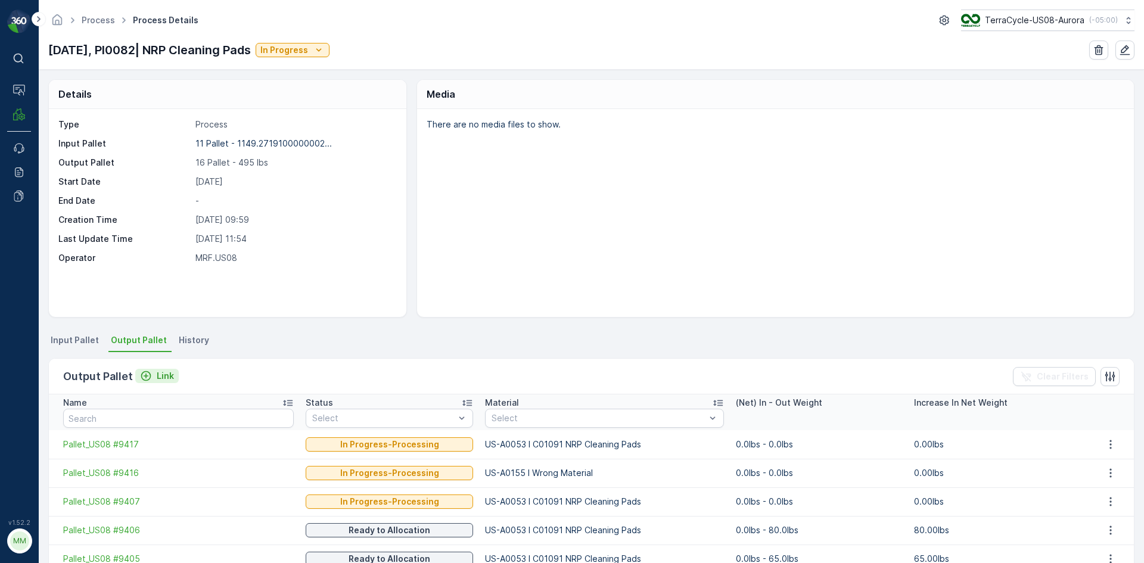
drag, startPoint x: 144, startPoint y: 377, endPoint x: 155, endPoint y: 369, distance: 13.6
click at [155, 369] on button "Link" at bounding box center [157, 376] width 44 height 14
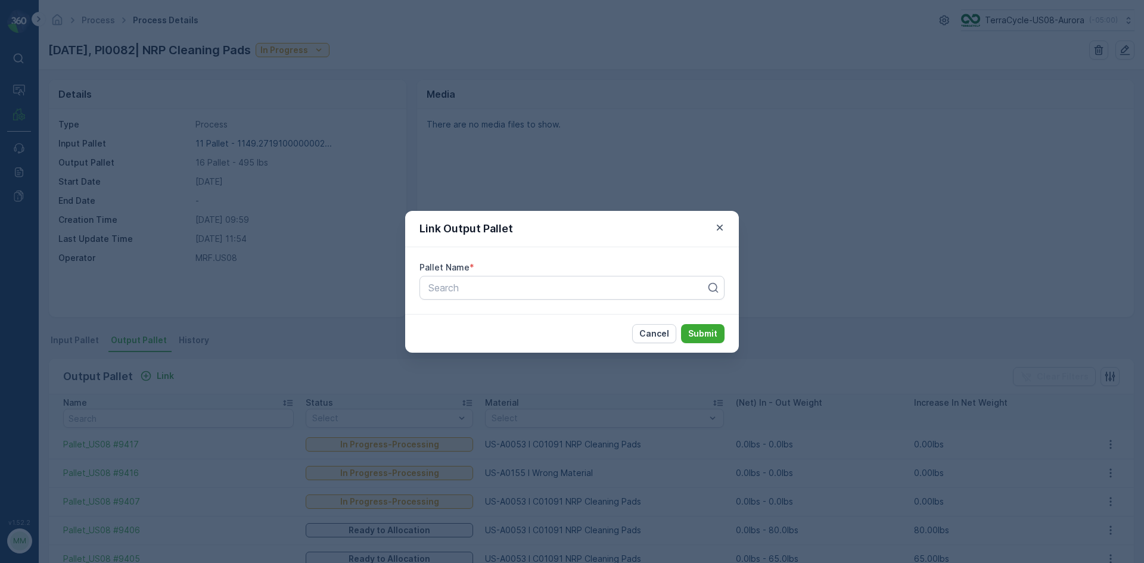
click at [722, 219] on div "Link Output Pallet" at bounding box center [572, 229] width 334 height 36
click at [719, 229] on icon "button" at bounding box center [720, 228] width 12 height 12
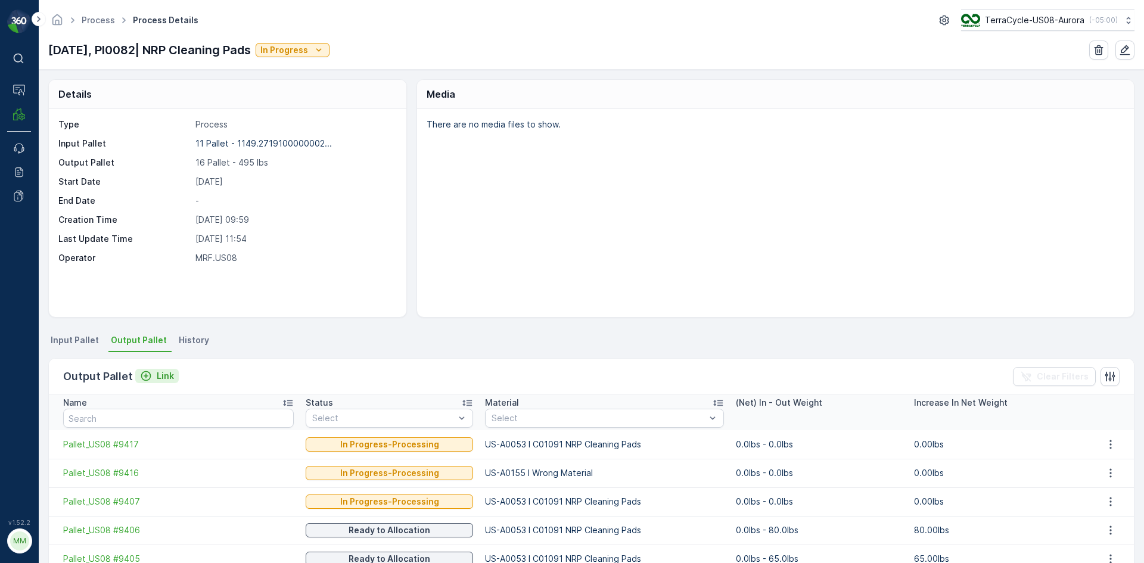
click at [149, 376] on icon "Link" at bounding box center [146, 376] width 10 height 10
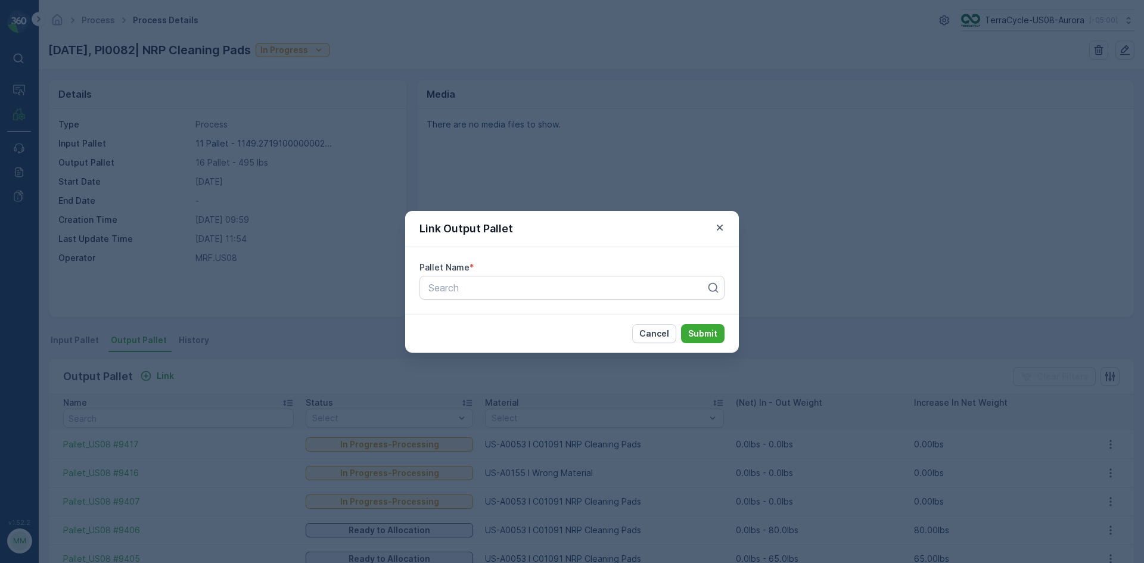
drag, startPoint x: 721, startPoint y: 230, endPoint x: 723, endPoint y: 219, distance: 11.5
click at [723, 219] on div "Link Output Pallet" at bounding box center [572, 229] width 334 height 36
click at [725, 227] on icon "button" at bounding box center [720, 228] width 12 height 12
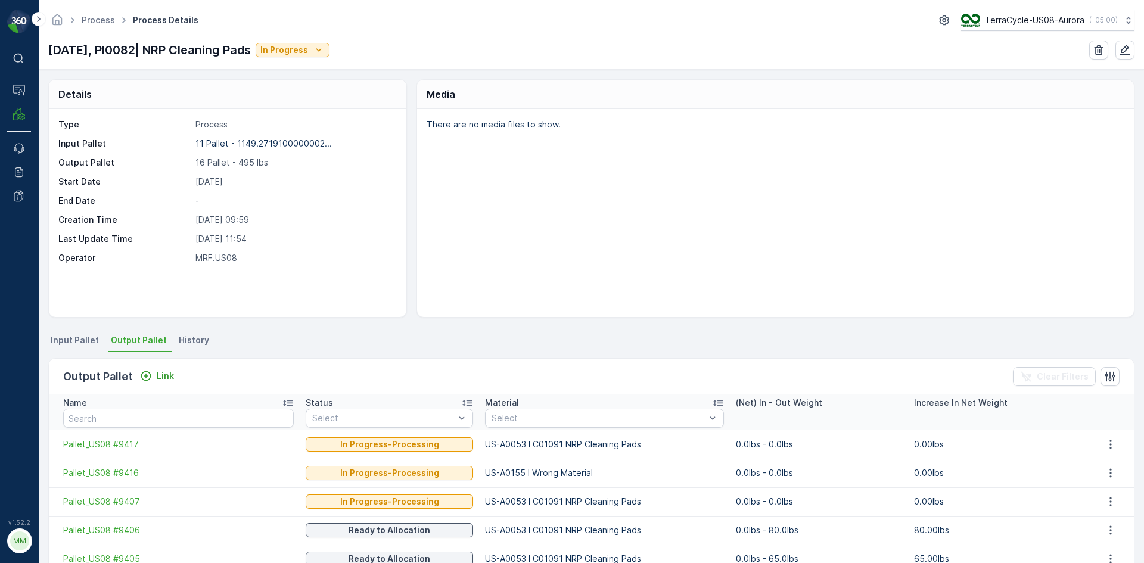
click at [179, 341] on span "History" at bounding box center [194, 340] width 30 height 12
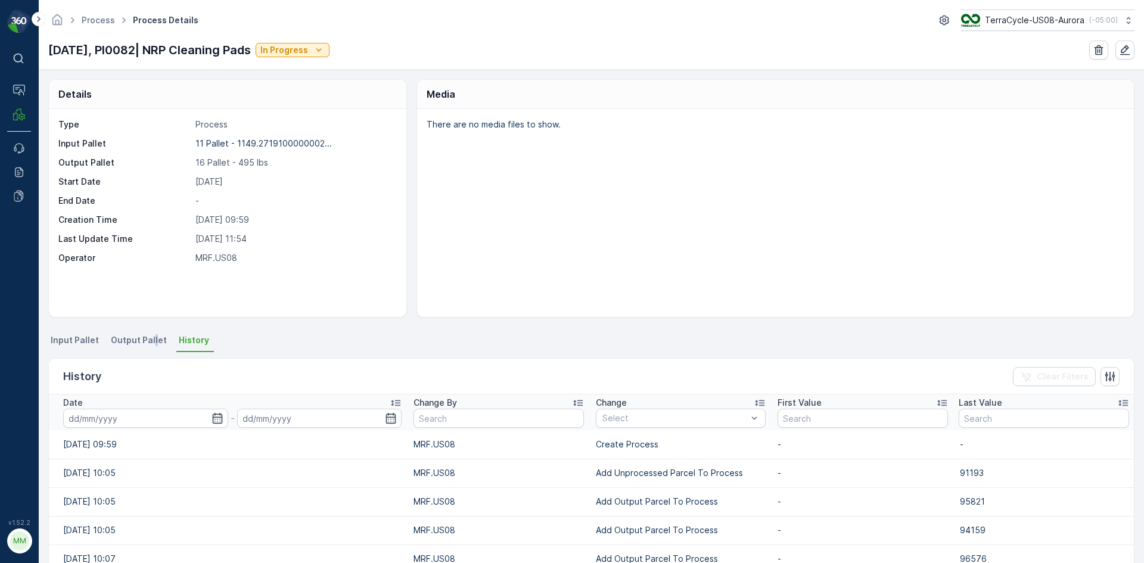
click at [153, 342] on span "Output Pallet" at bounding box center [139, 340] width 56 height 12
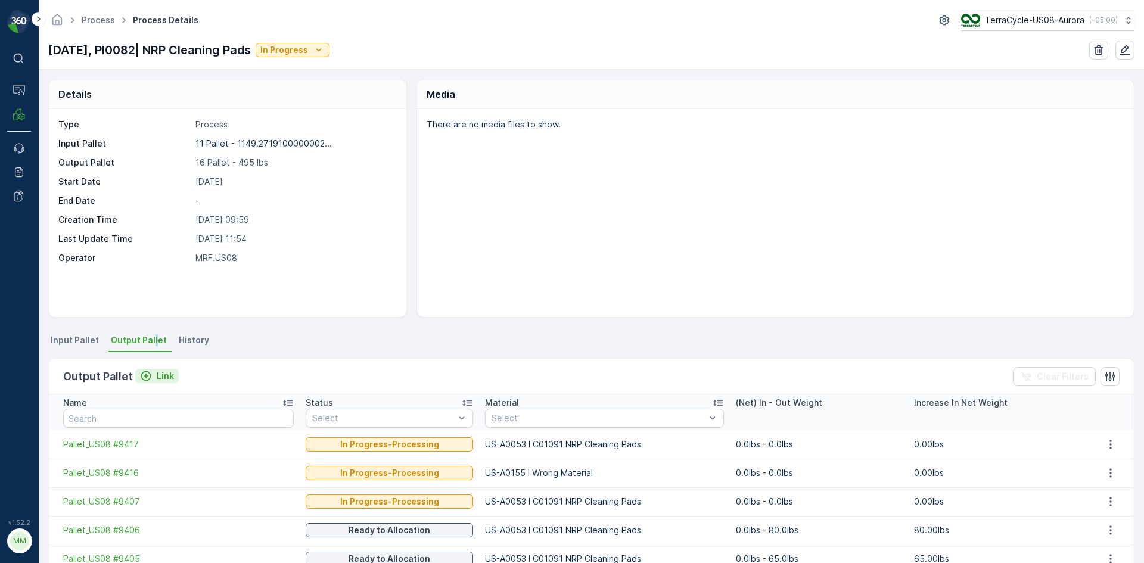
click at [155, 377] on div "Link" at bounding box center [157, 376] width 34 height 12
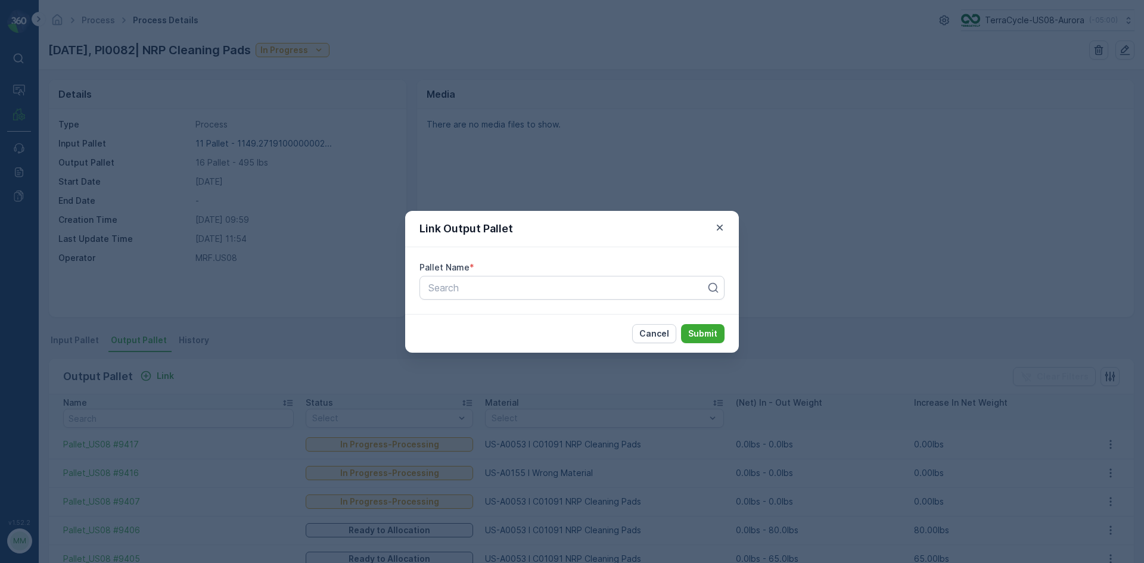
click at [719, 219] on div "Link Output Pallet" at bounding box center [572, 229] width 334 height 36
drag, startPoint x: 718, startPoint y: 227, endPoint x: 724, endPoint y: 228, distance: 6.1
click at [724, 228] on icon "button" at bounding box center [720, 228] width 12 height 12
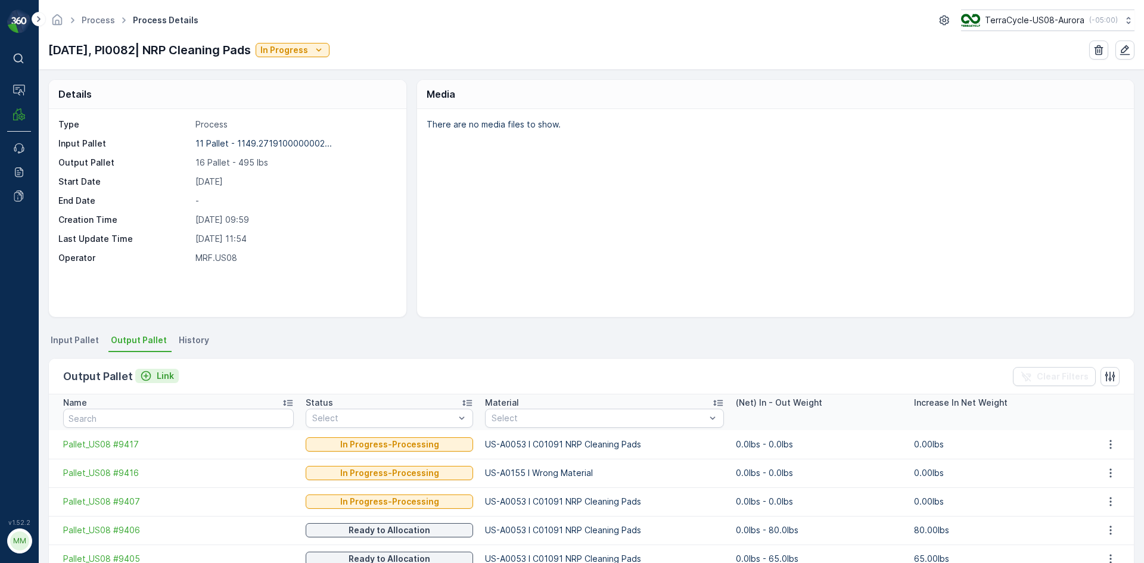
drag, startPoint x: 144, startPoint y: 376, endPoint x: 159, endPoint y: 375, distance: 14.4
click at [159, 375] on div "Link" at bounding box center [157, 376] width 34 height 12
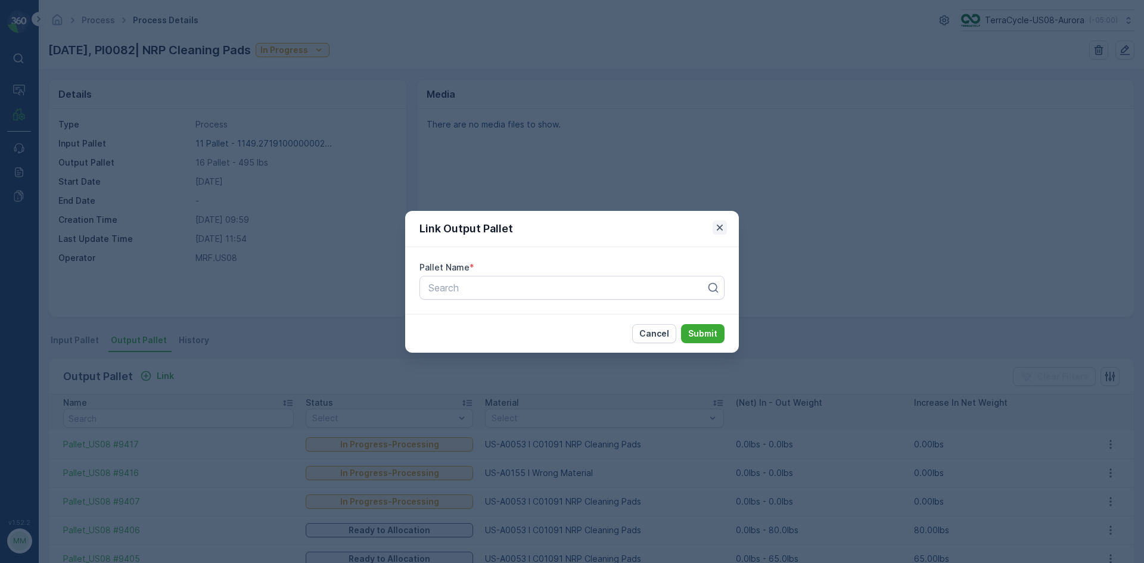
click at [718, 223] on icon "button" at bounding box center [720, 228] width 12 height 12
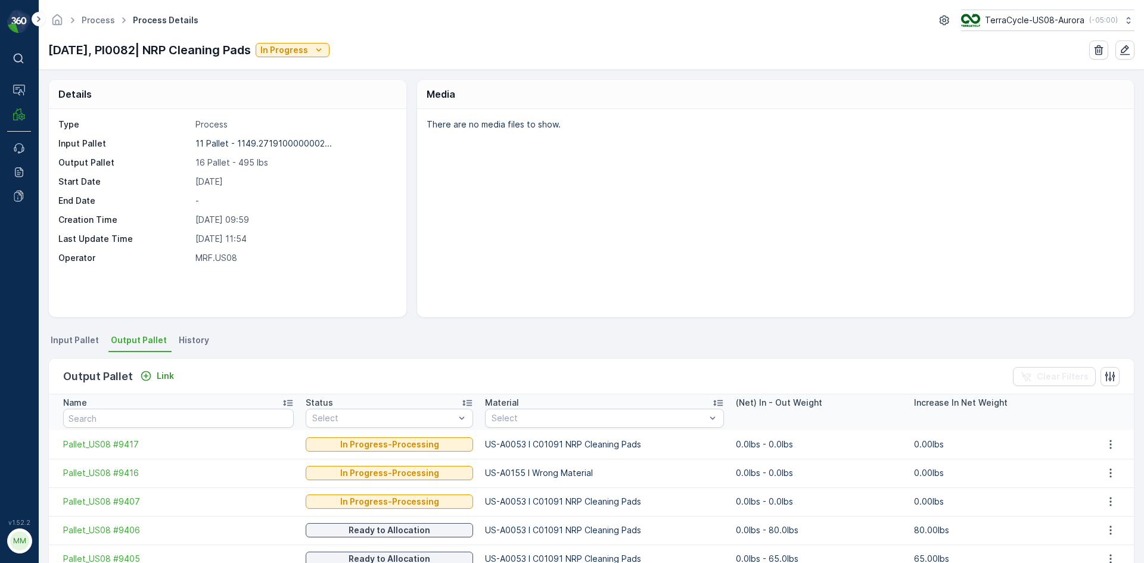
click at [80, 340] on span "Input Pallet" at bounding box center [75, 340] width 48 height 12
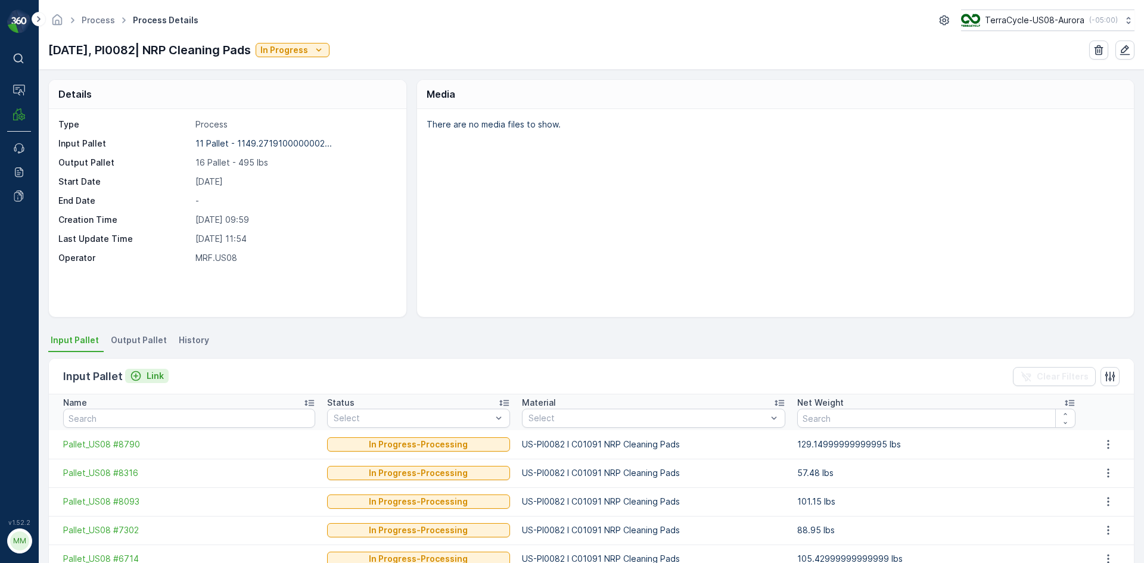
click at [159, 374] on p "Link" at bounding box center [155, 376] width 17 height 12
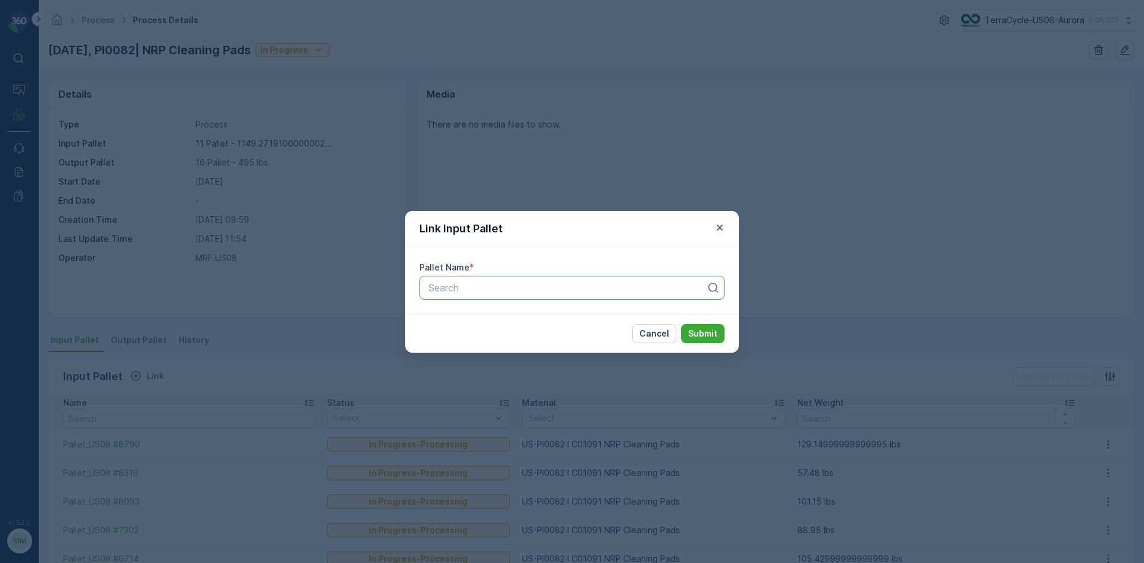
click at [638, 293] on div at bounding box center [567, 288] width 280 height 11
type input "7747"
click at [642, 314] on div "Pallet_US08 #7747" at bounding box center [572, 317] width 291 height 11
click at [681, 324] on button "Submit" at bounding box center [703, 333] width 44 height 19
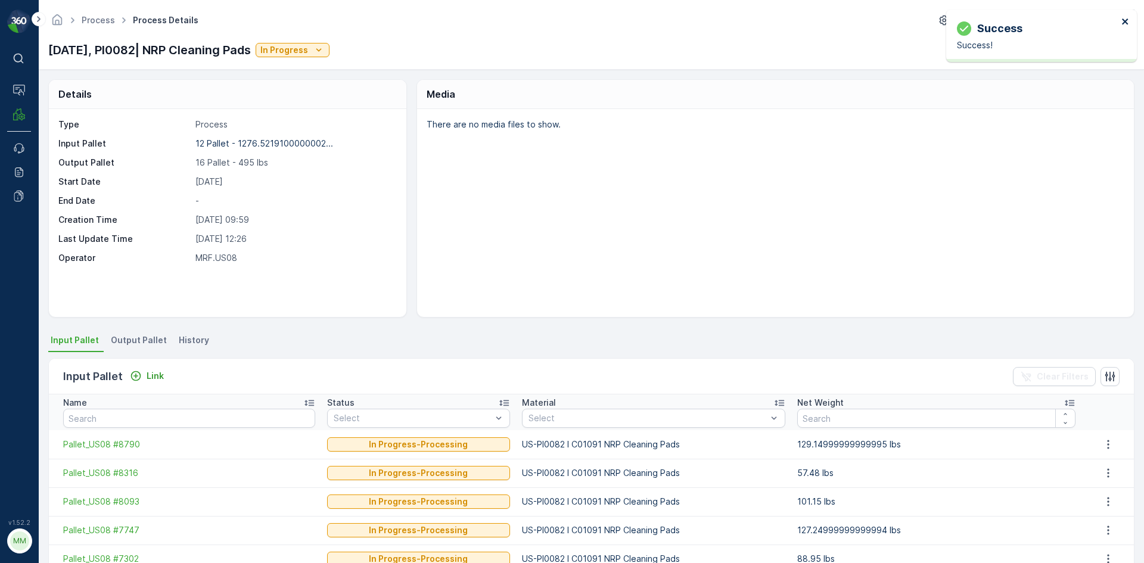
click at [1125, 17] on icon "close" at bounding box center [1126, 22] width 8 height 10
click at [167, 372] on div "Input Pallet Link Clear Filters" at bounding box center [591, 377] width 1085 height 36
click at [154, 380] on p "Link" at bounding box center [155, 376] width 17 height 12
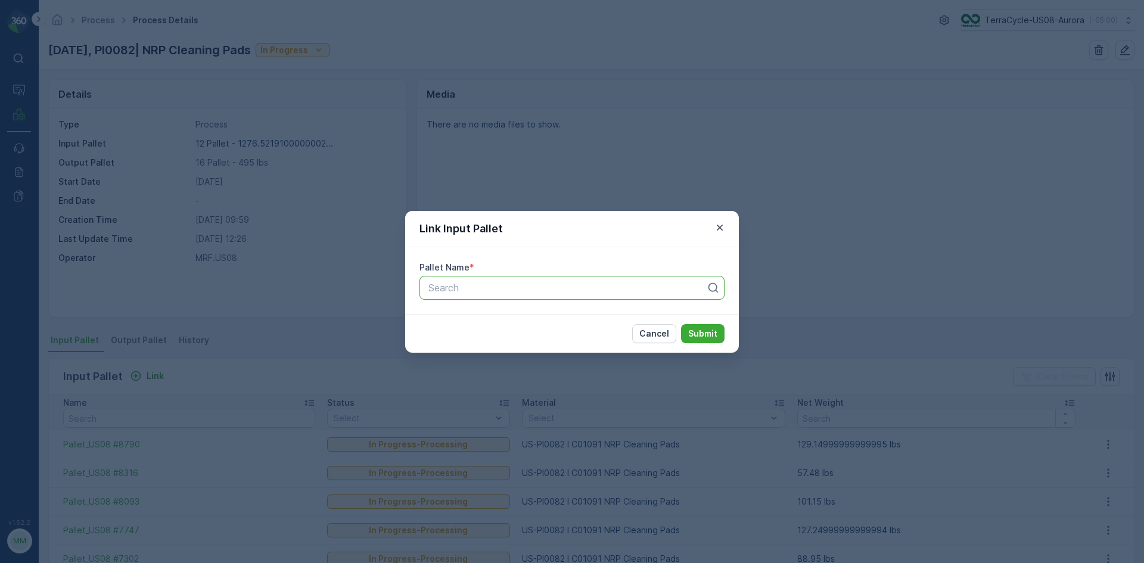
click at [449, 284] on div at bounding box center [567, 288] width 280 height 11
type input "7747"
click at [681, 324] on button "Submit" at bounding box center [703, 333] width 44 height 19
click at [721, 226] on icon "button" at bounding box center [720, 227] width 6 height 6
